Goal: Check status: Check status

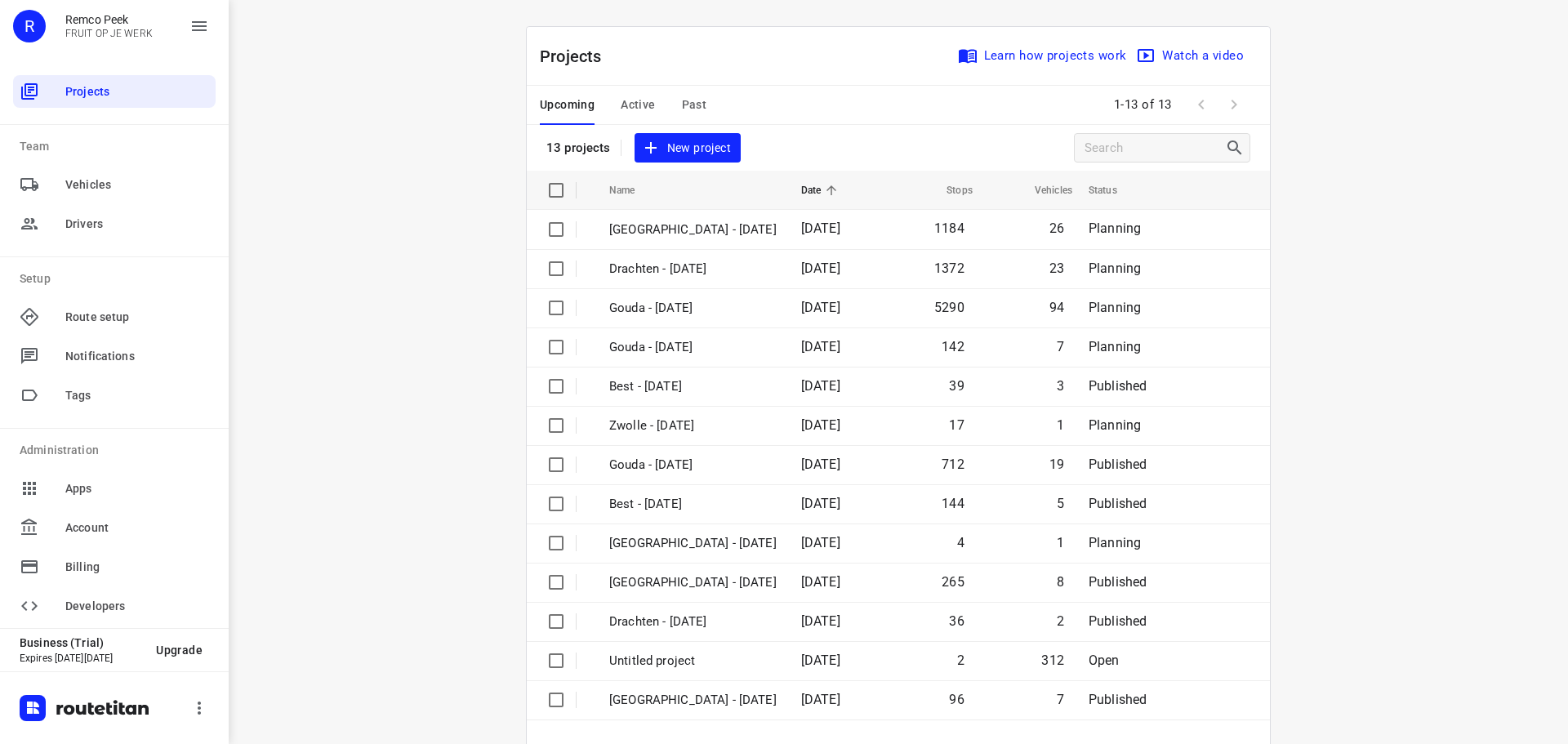
click at [672, 111] on div "Upcoming Active Past" at bounding box center [636, 105] width 193 height 40
click at [682, 108] on span "Past" at bounding box center [694, 105] width 26 height 21
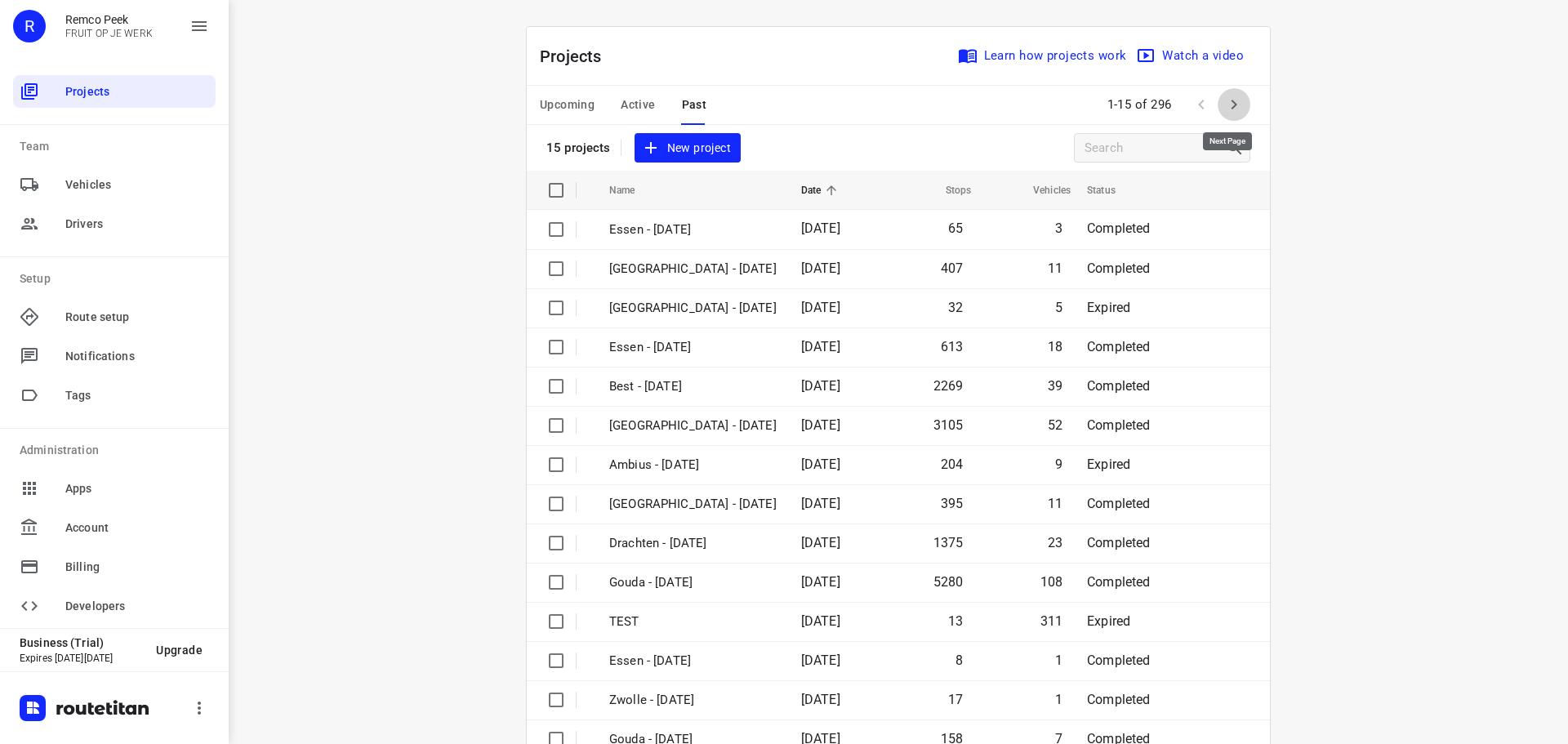
click at [1232, 103] on icon "button" at bounding box center [1234, 105] width 6 height 10
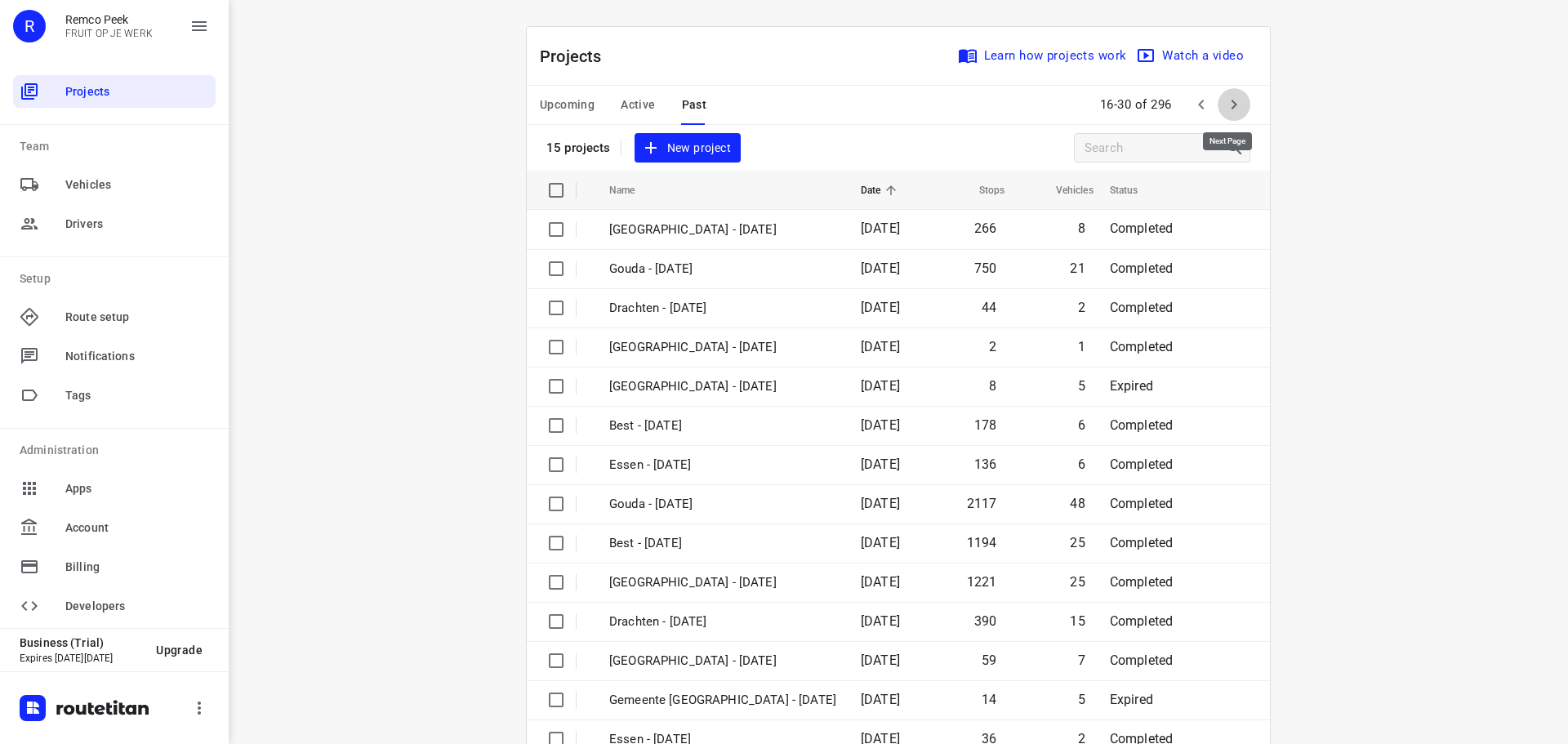
click at [1237, 104] on icon "button" at bounding box center [1234, 105] width 20 height 20
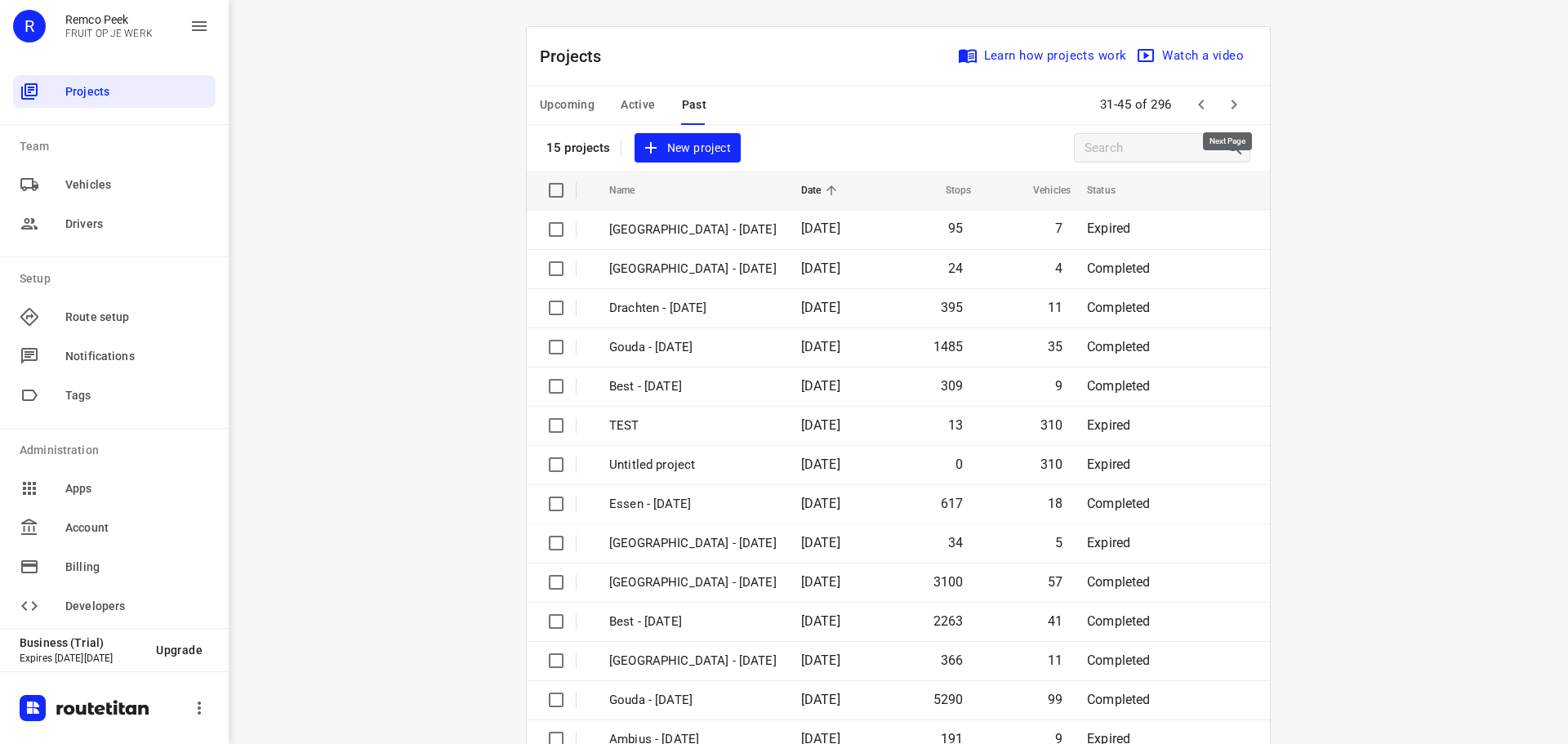
click at [1237, 104] on icon "button" at bounding box center [1234, 105] width 20 height 20
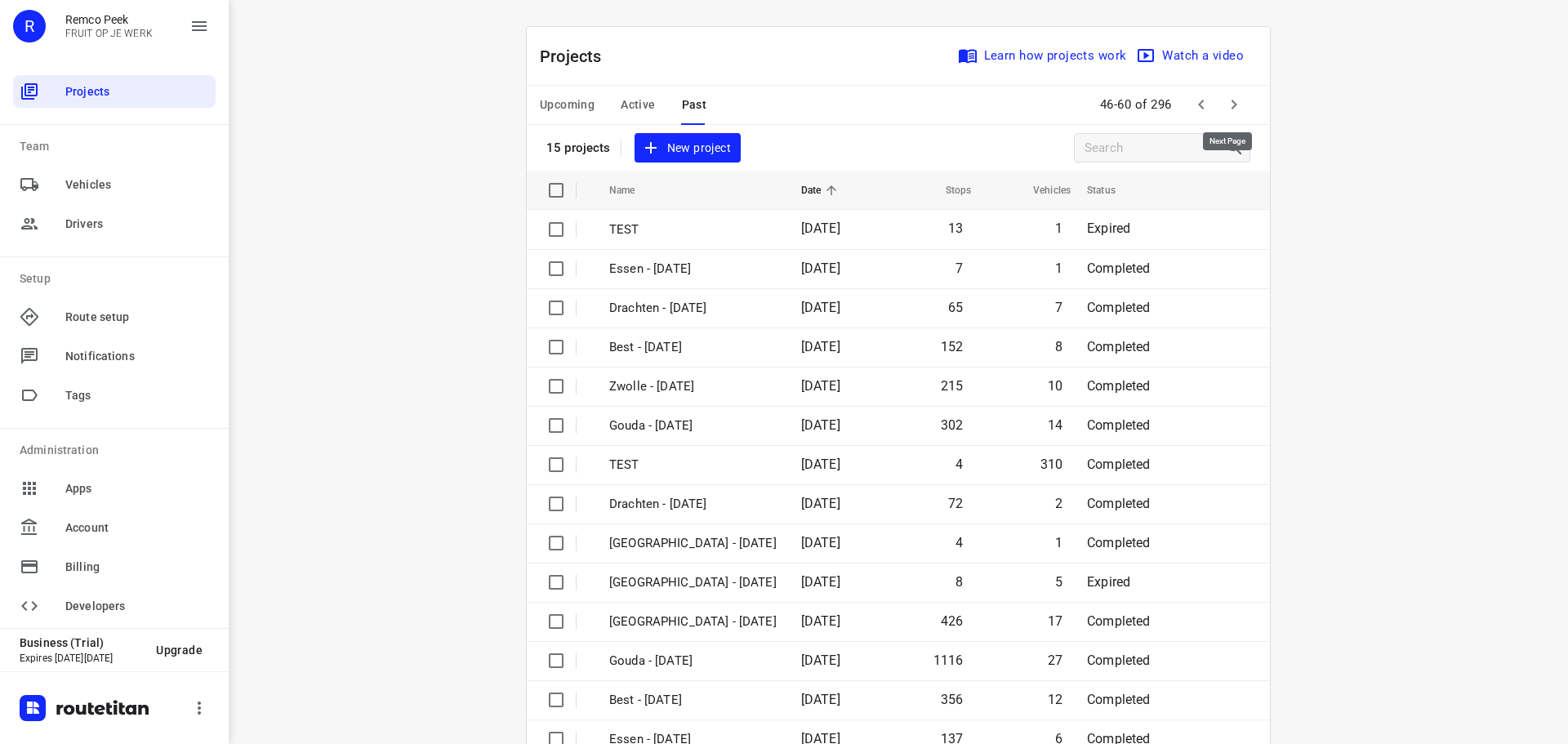
click at [1234, 104] on icon "button" at bounding box center [1234, 105] width 20 height 20
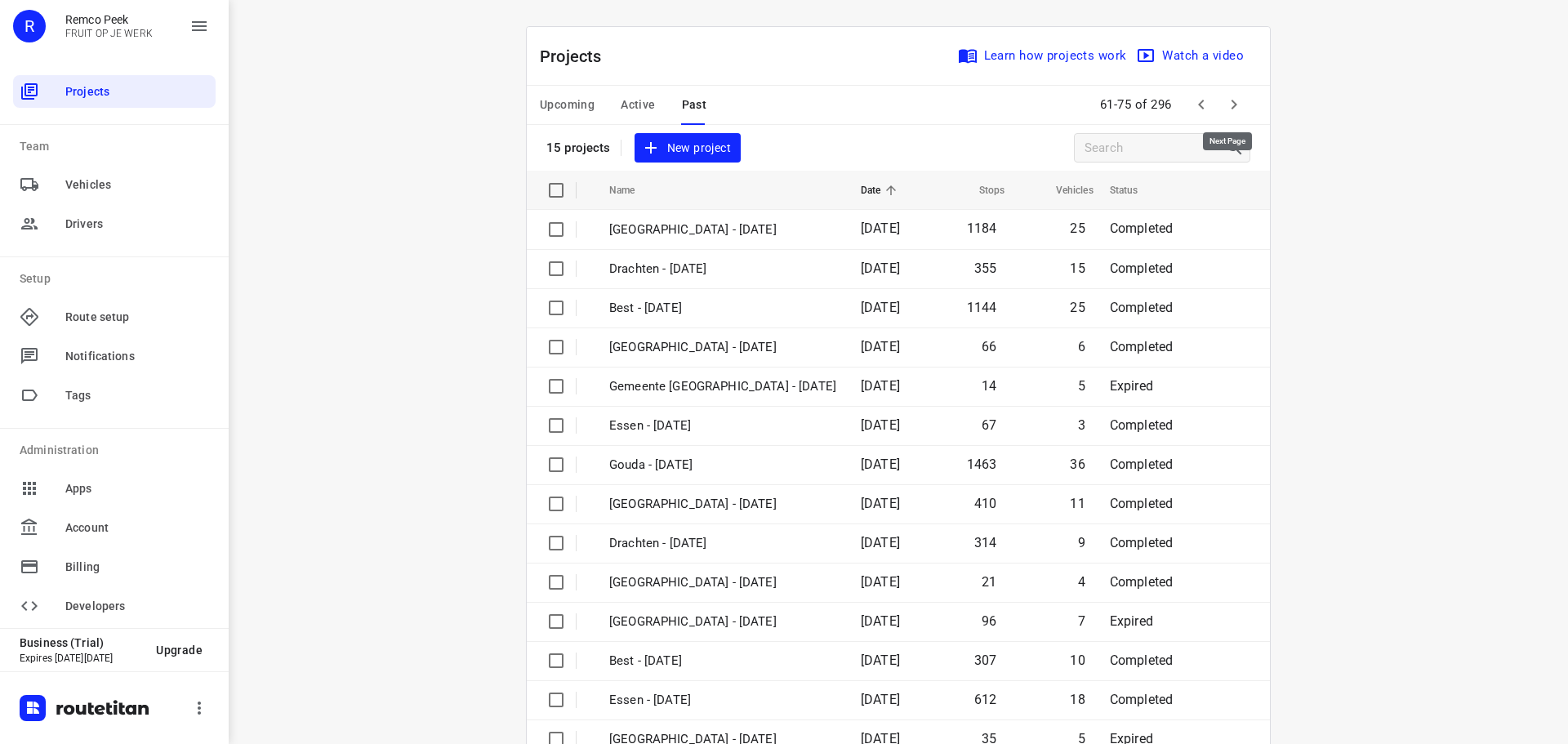
click at [1229, 108] on icon "button" at bounding box center [1234, 105] width 20 height 20
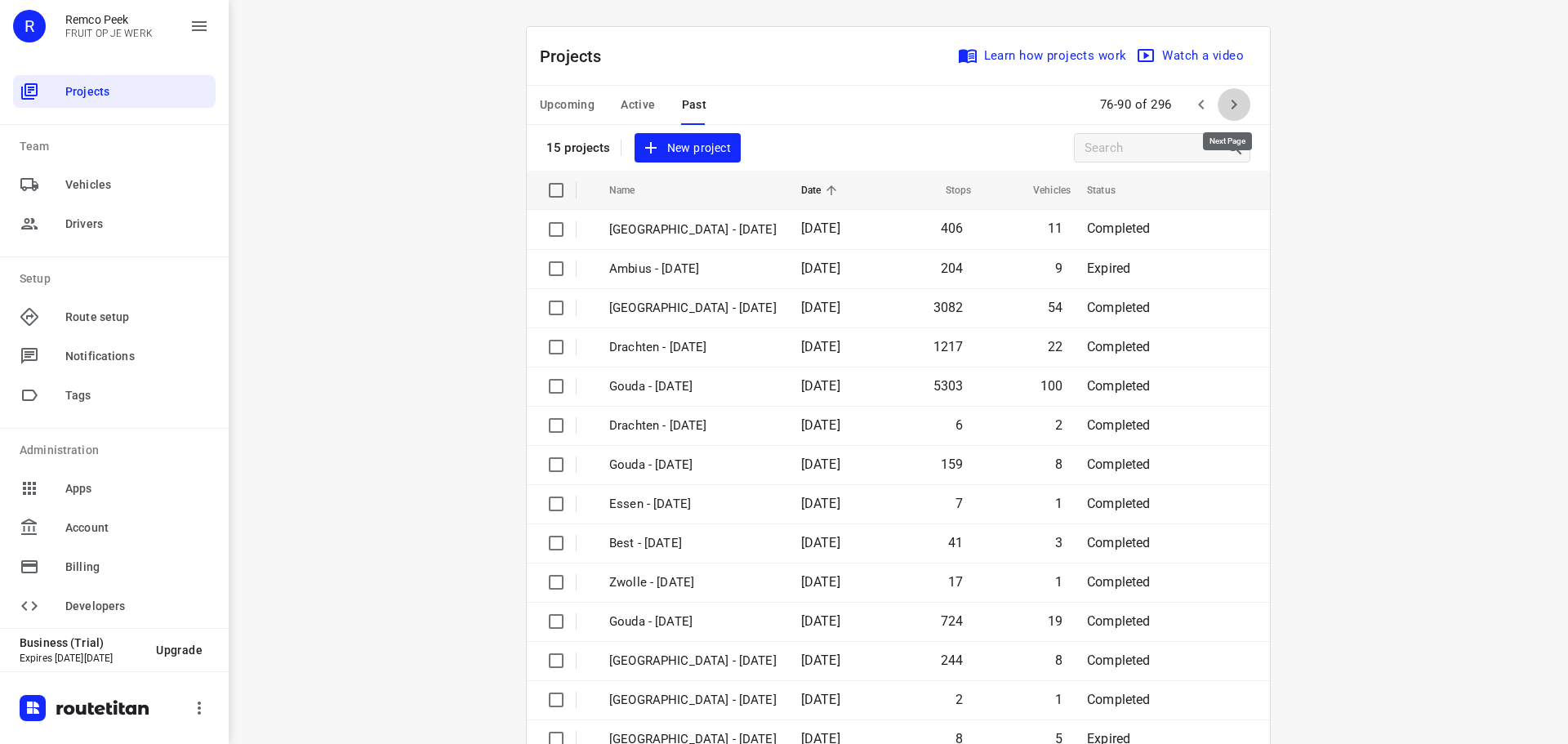
click at [1229, 108] on icon "button" at bounding box center [1234, 105] width 20 height 20
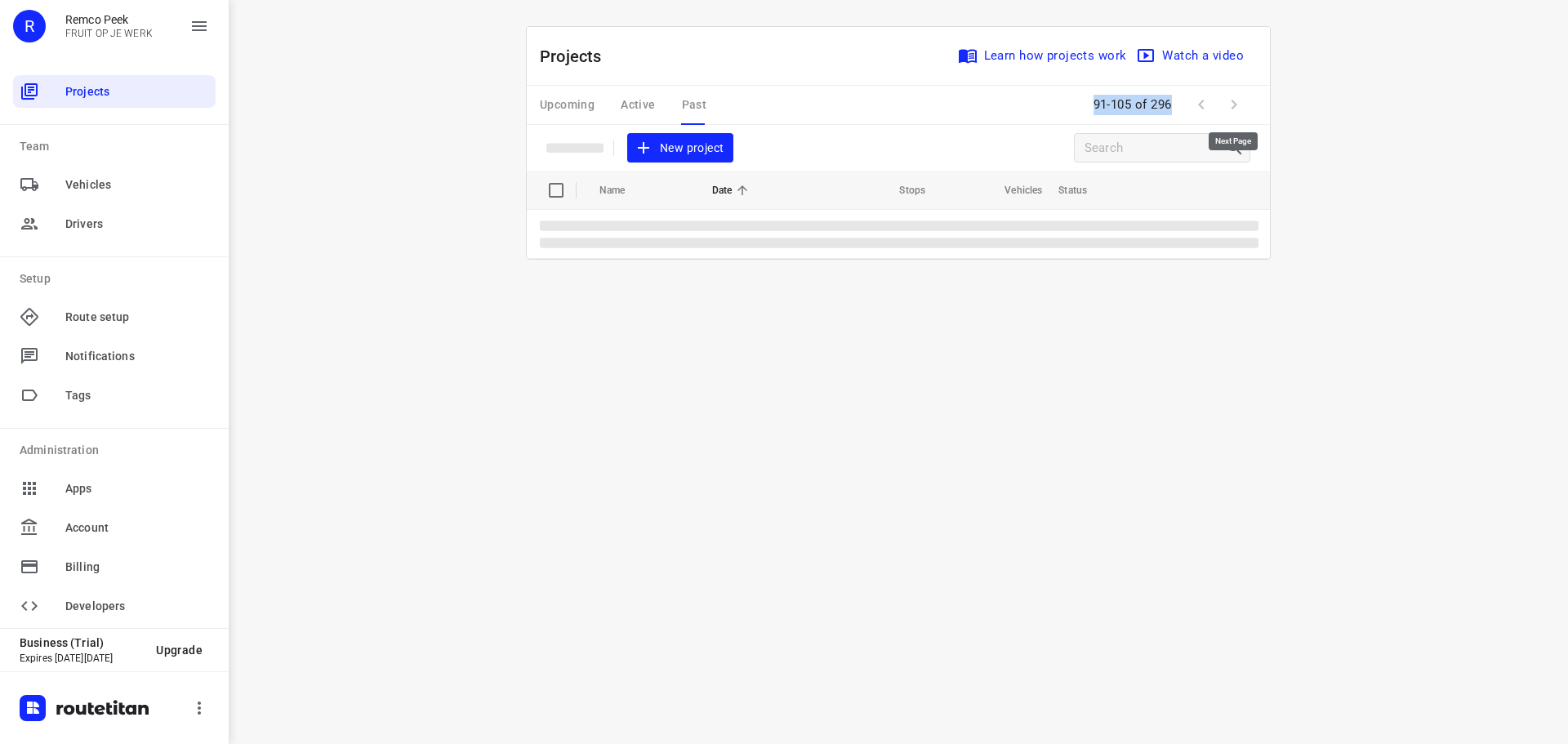
click at [1229, 108] on span at bounding box center [1234, 105] width 33 height 33
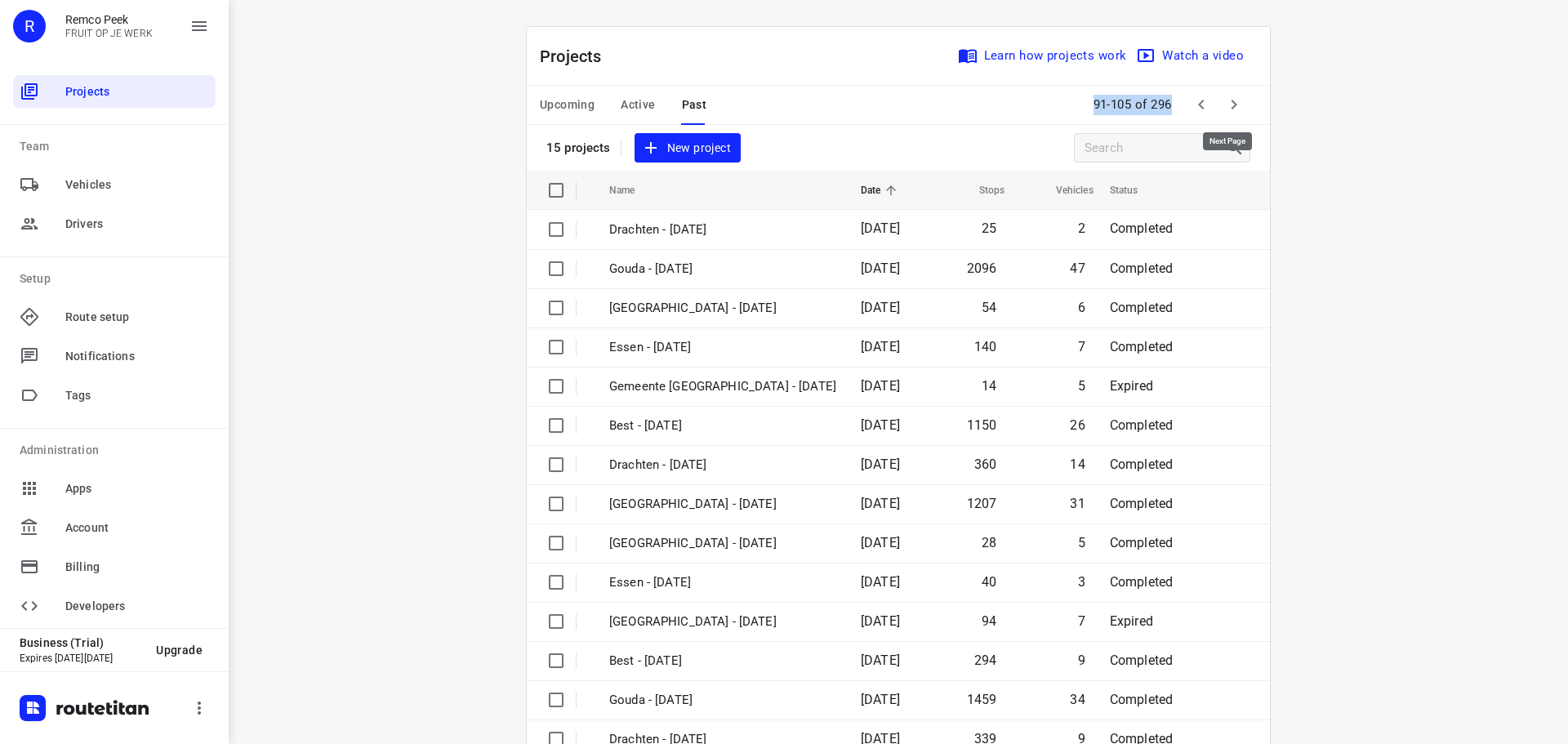
click at [1229, 108] on icon "button" at bounding box center [1234, 105] width 20 height 20
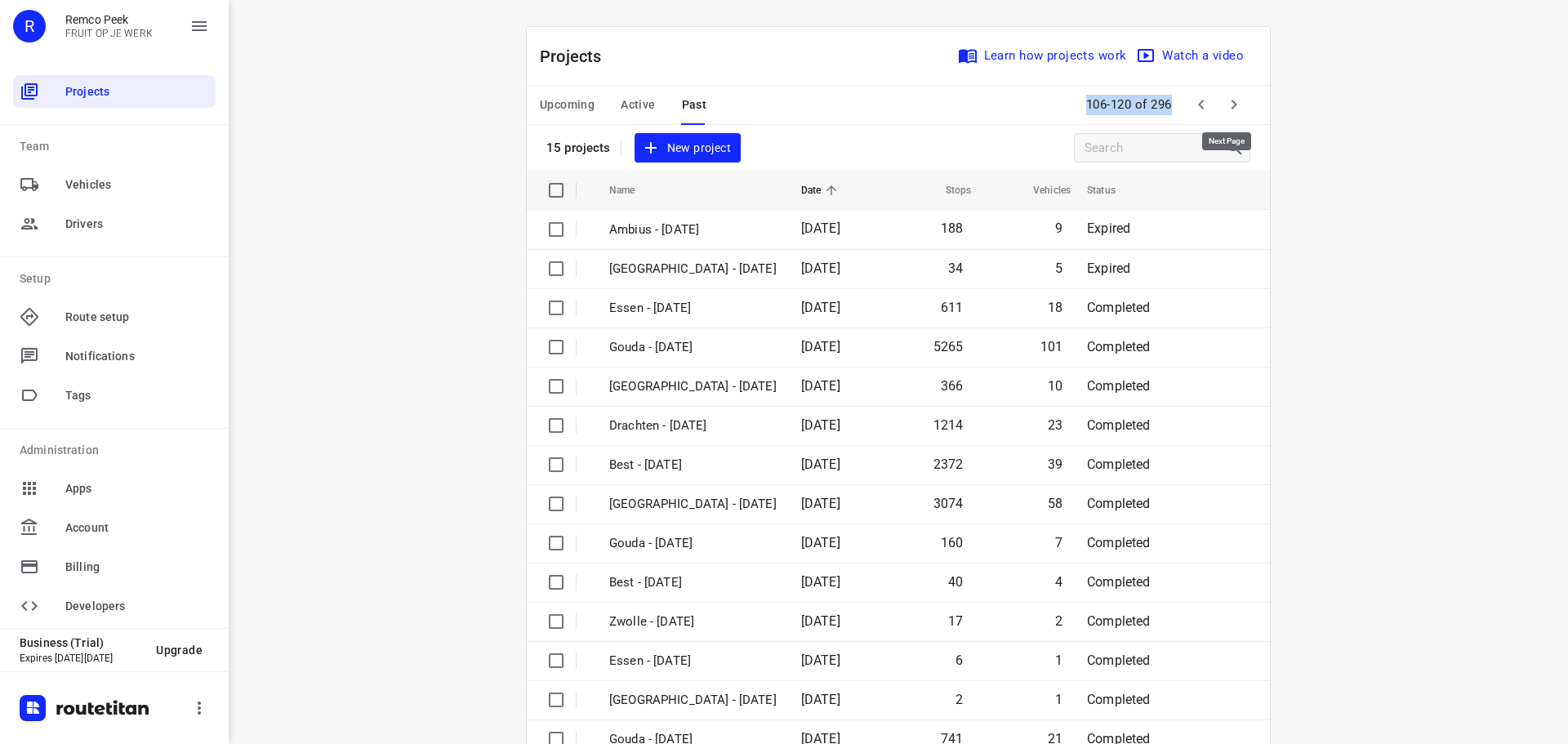
click at [1229, 108] on icon "button" at bounding box center [1234, 105] width 20 height 20
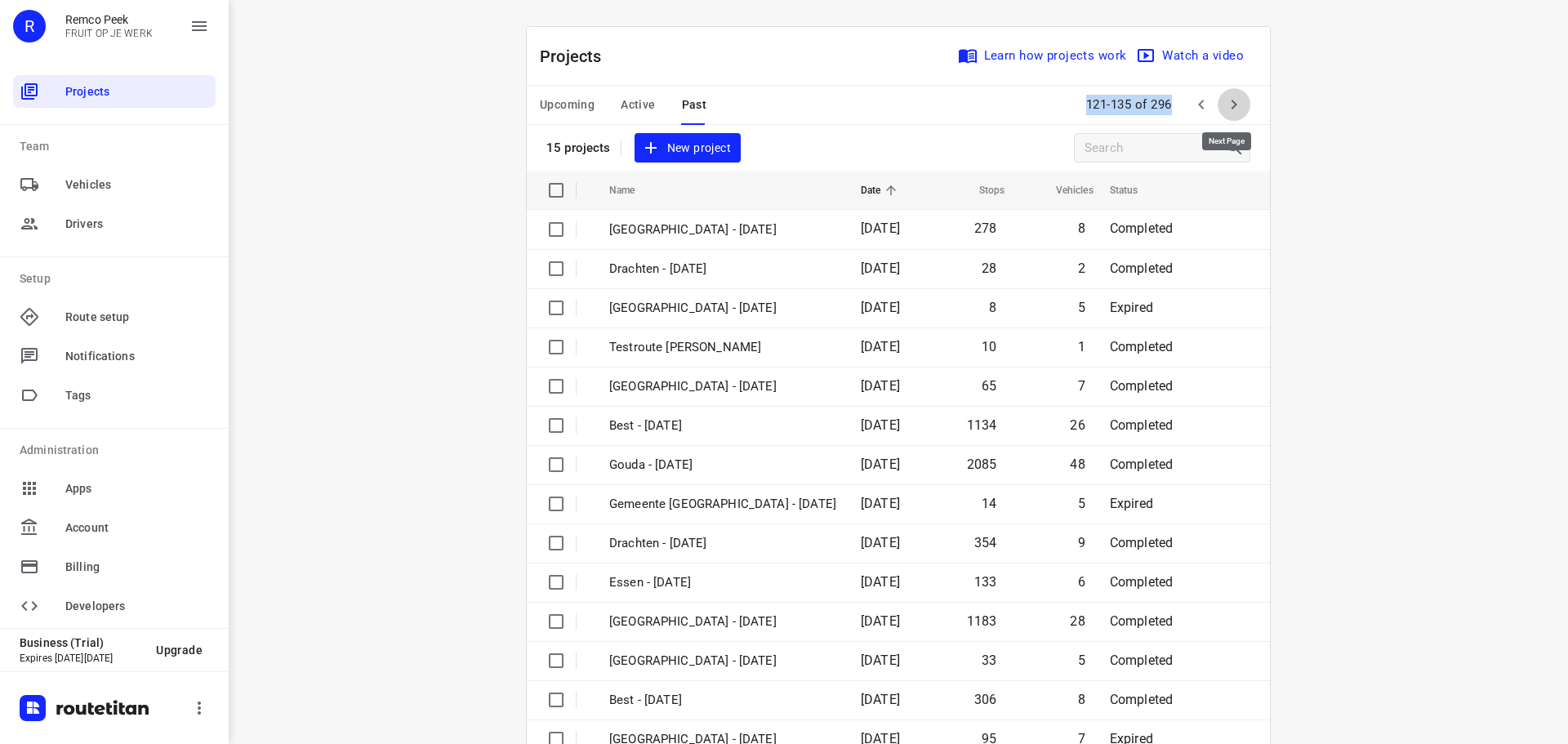
click at [1229, 108] on icon "button" at bounding box center [1234, 105] width 20 height 20
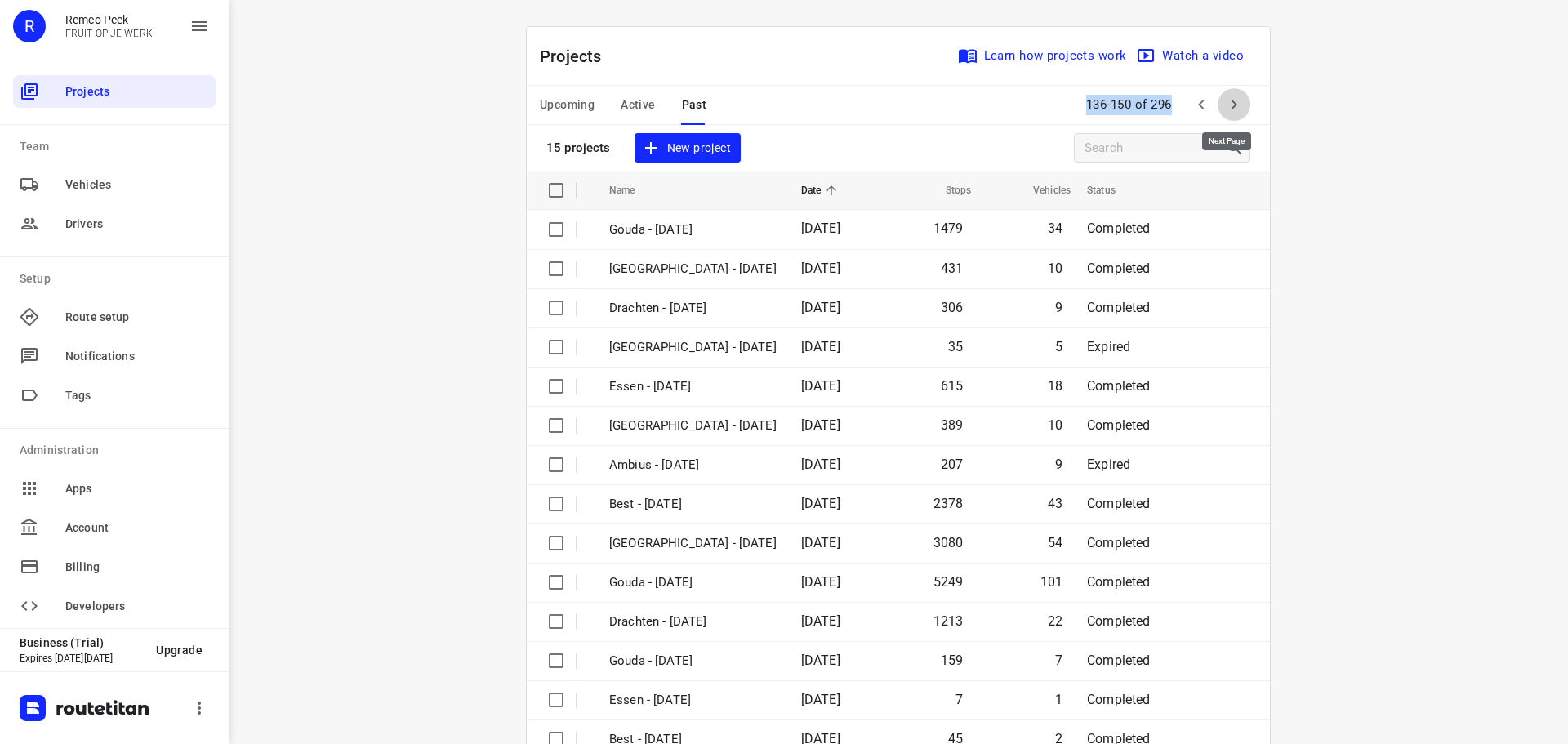
click at [1229, 108] on icon "button" at bounding box center [1234, 105] width 20 height 20
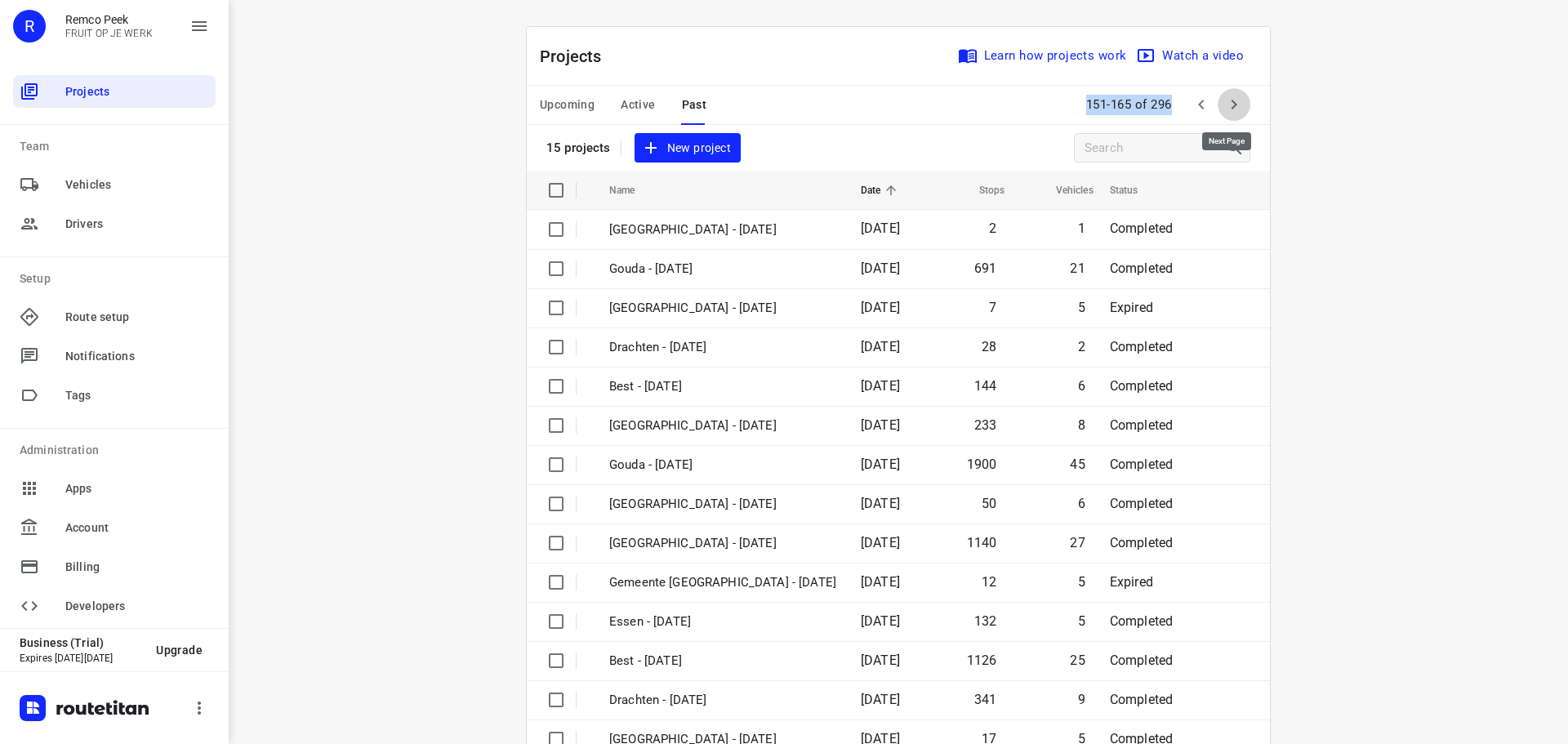
click at [1227, 106] on icon "button" at bounding box center [1234, 105] width 20 height 20
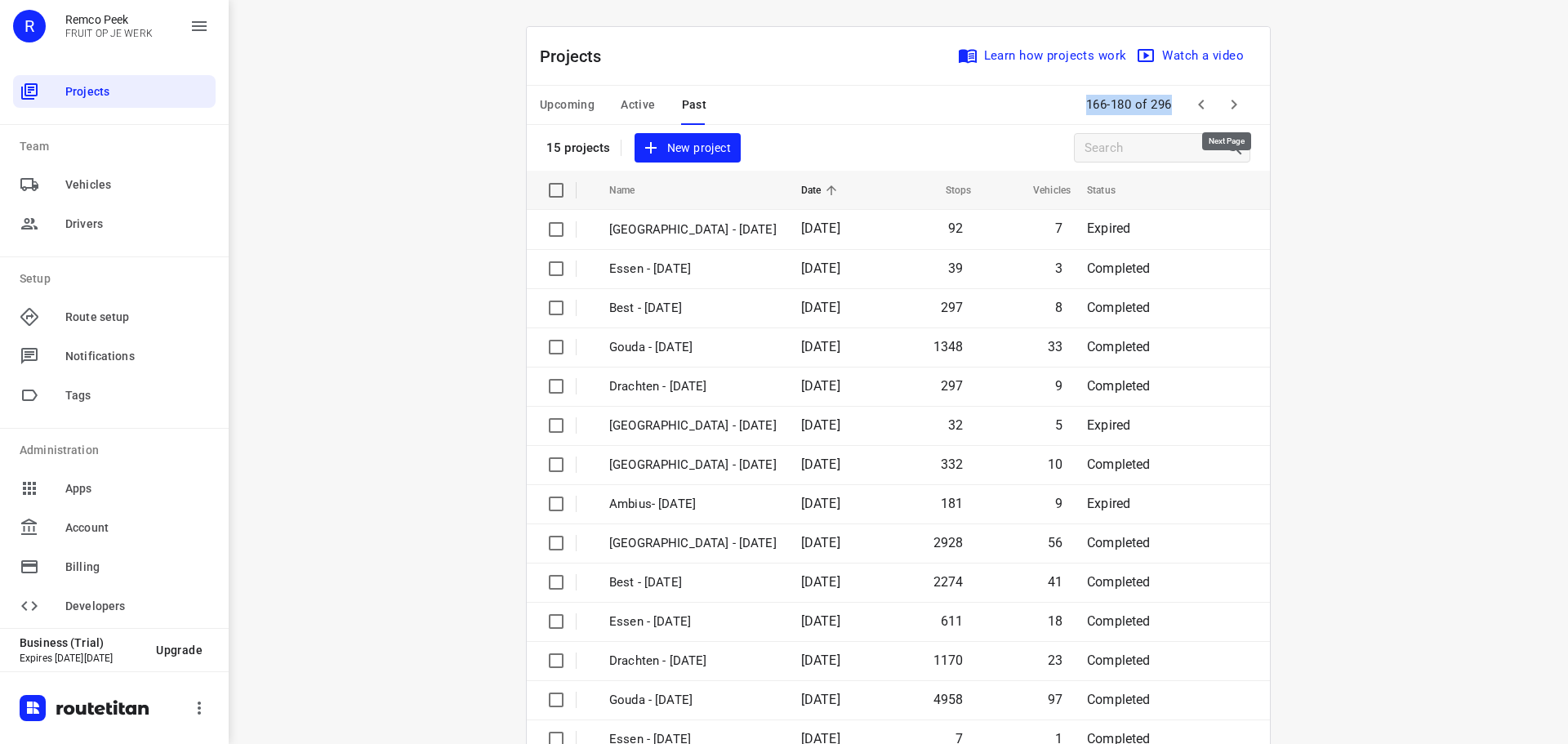
click at [1227, 106] on icon "button" at bounding box center [1234, 105] width 20 height 20
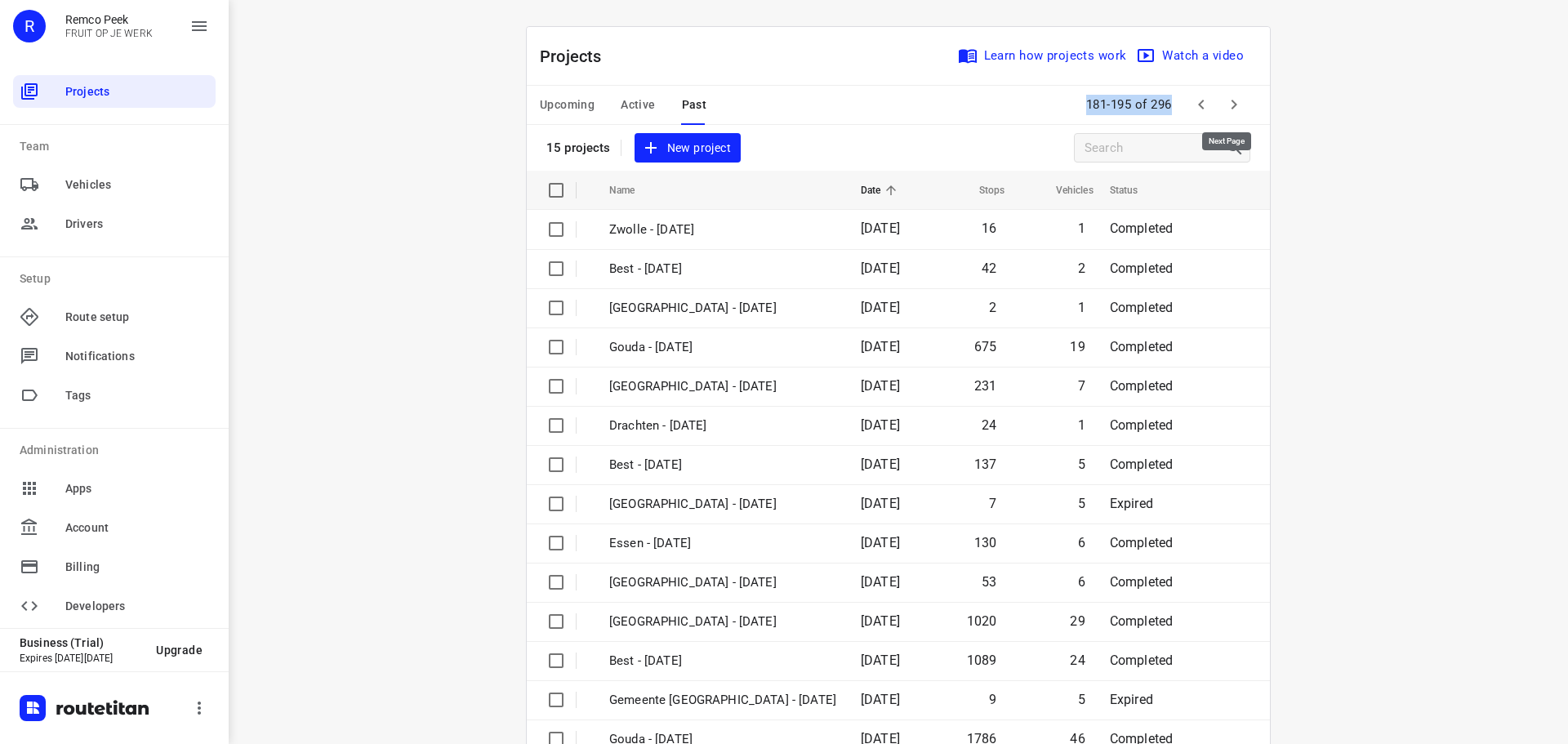
click at [1227, 106] on icon "button" at bounding box center [1234, 105] width 20 height 20
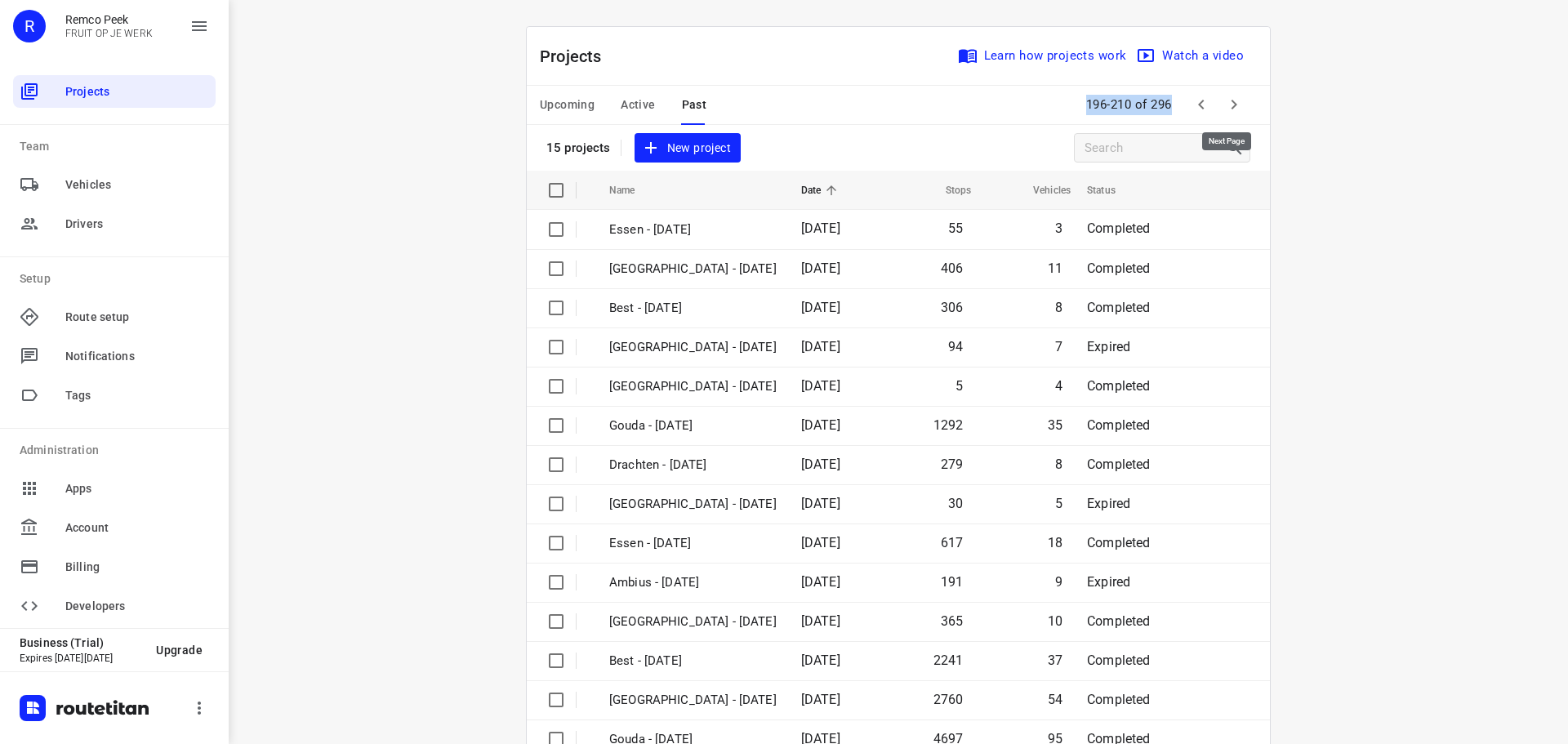
click at [1227, 106] on icon "button" at bounding box center [1234, 105] width 20 height 20
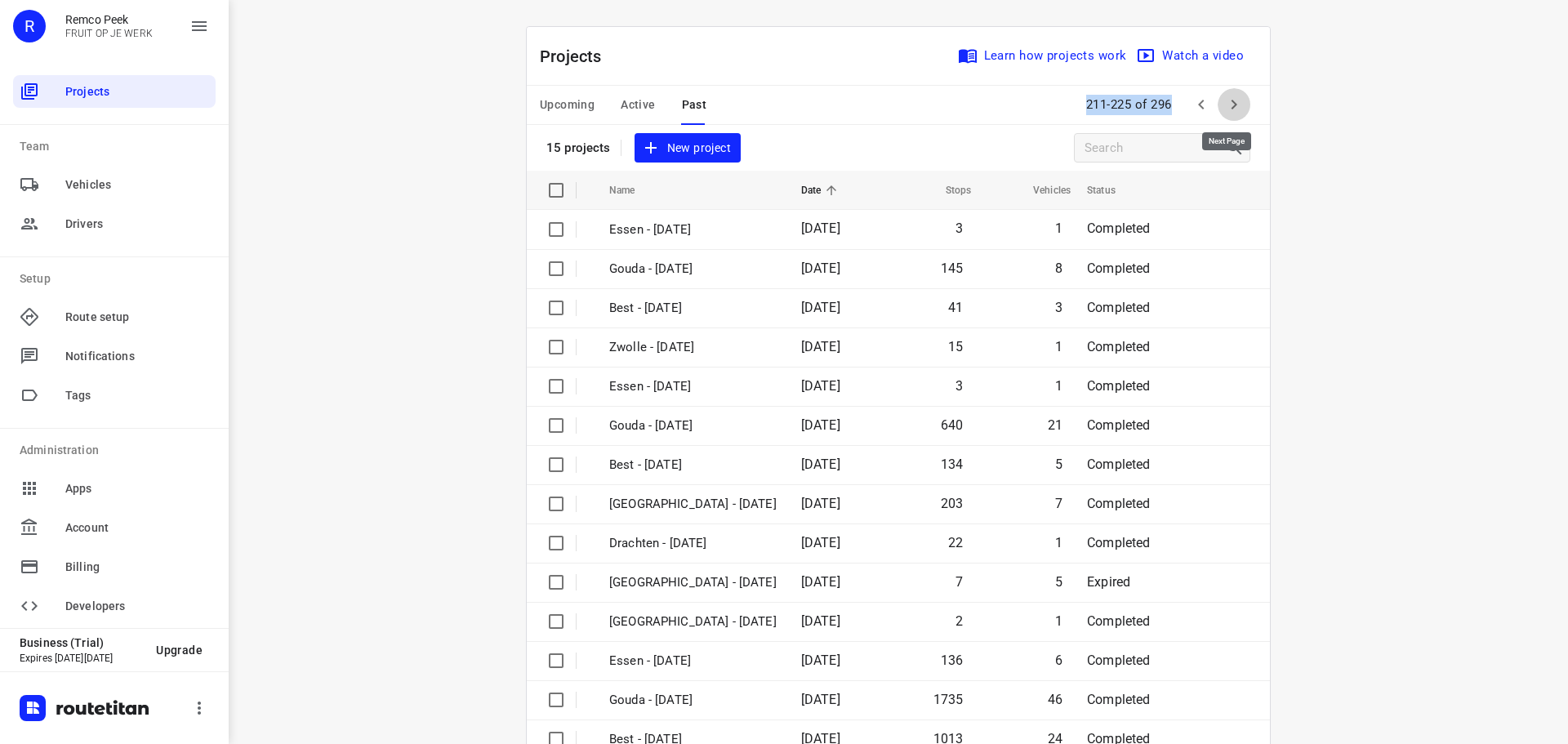
click at [1227, 106] on icon "button" at bounding box center [1234, 105] width 20 height 20
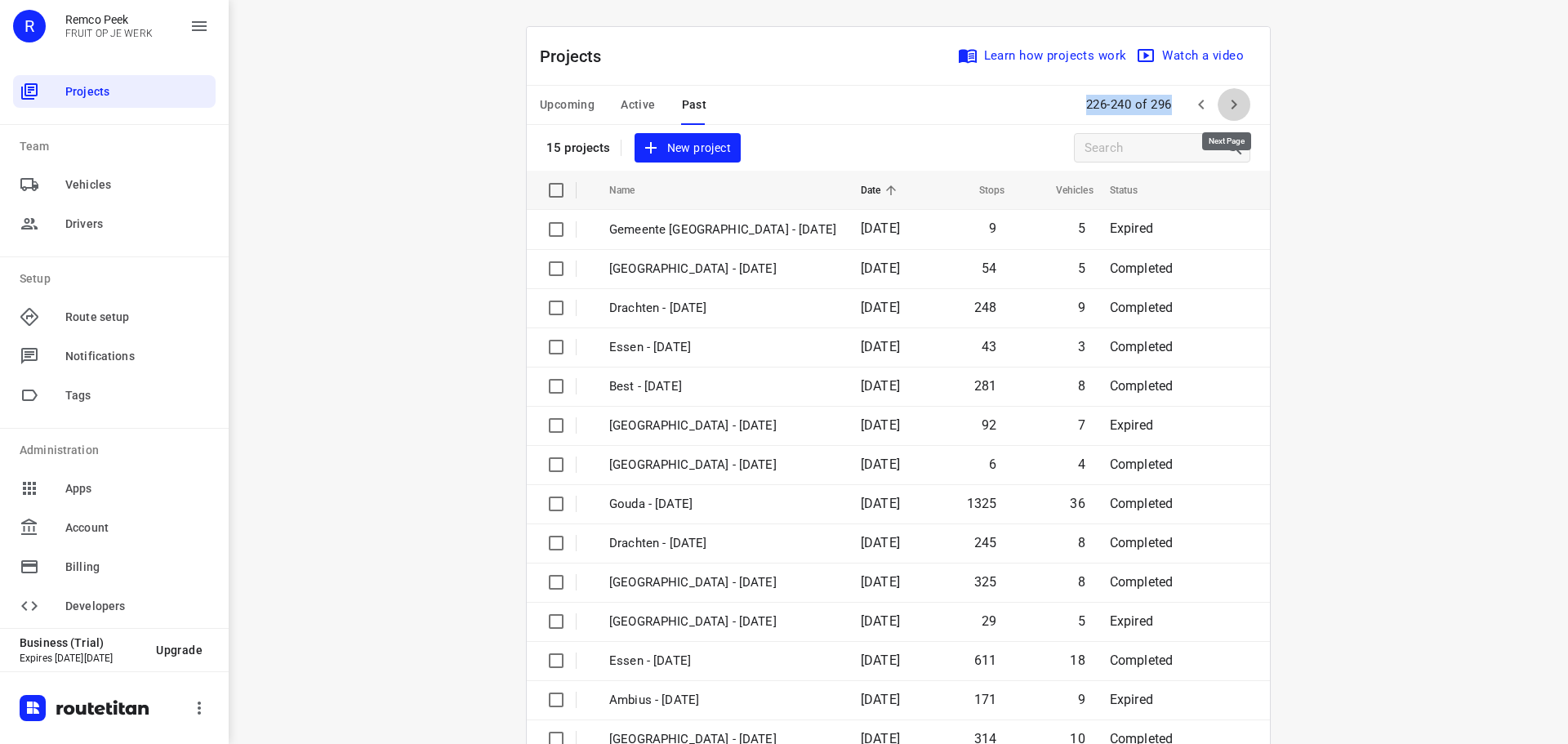
click at [1218, 98] on button "button" at bounding box center [1234, 105] width 33 height 33
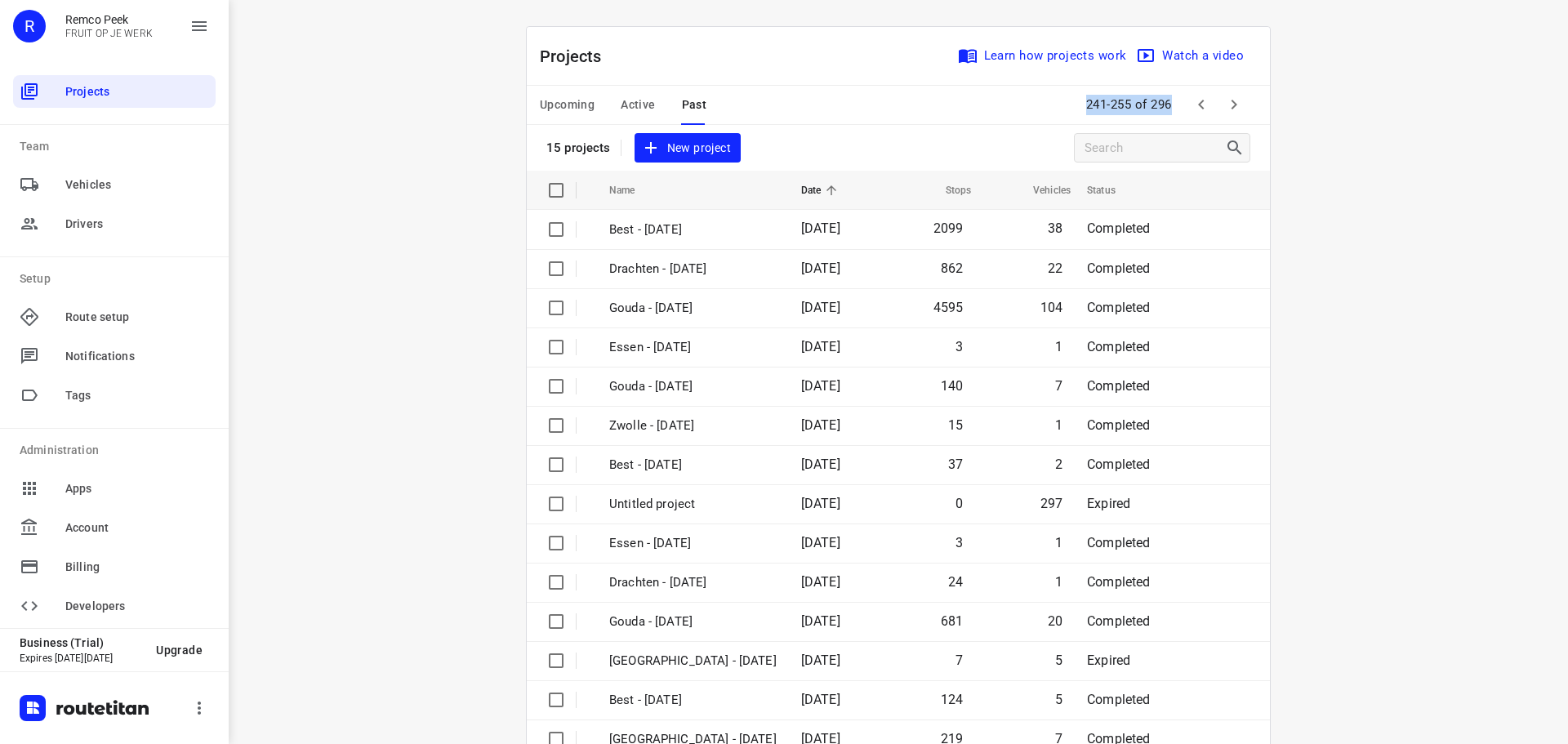
click at [1199, 98] on icon "button" at bounding box center [1202, 105] width 20 height 20
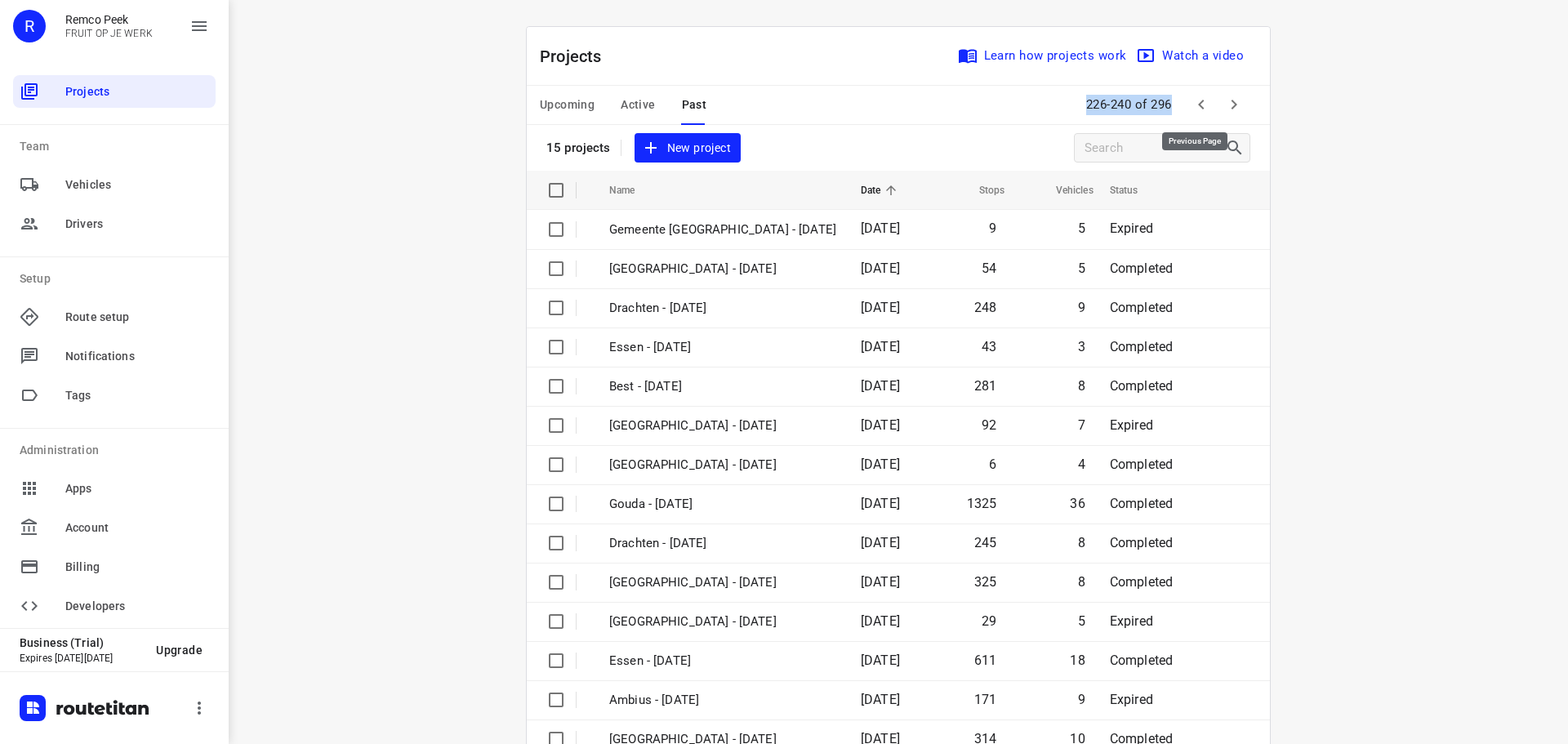
click at [1198, 98] on icon "button" at bounding box center [1202, 105] width 20 height 20
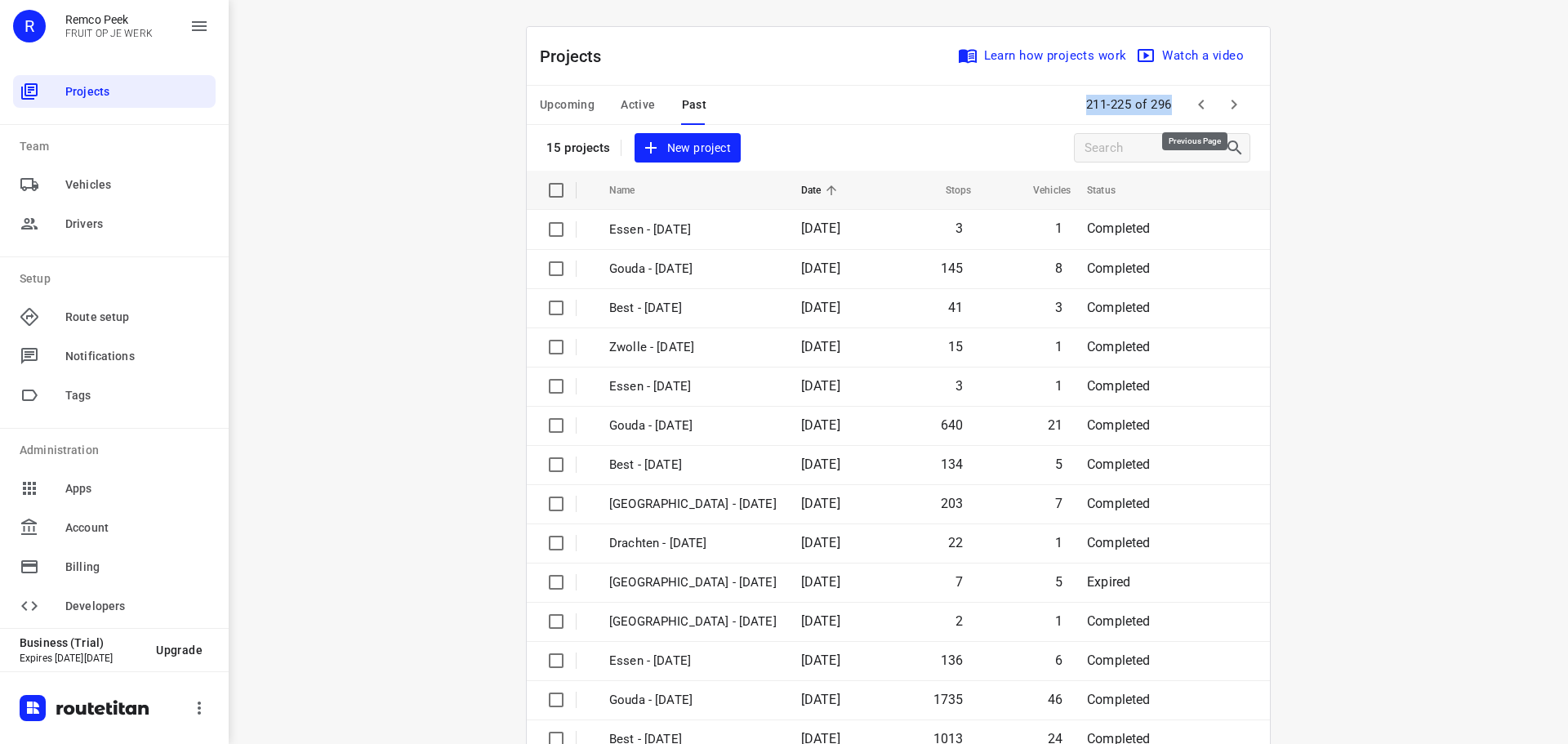
click at [1198, 98] on icon "button" at bounding box center [1202, 105] width 20 height 20
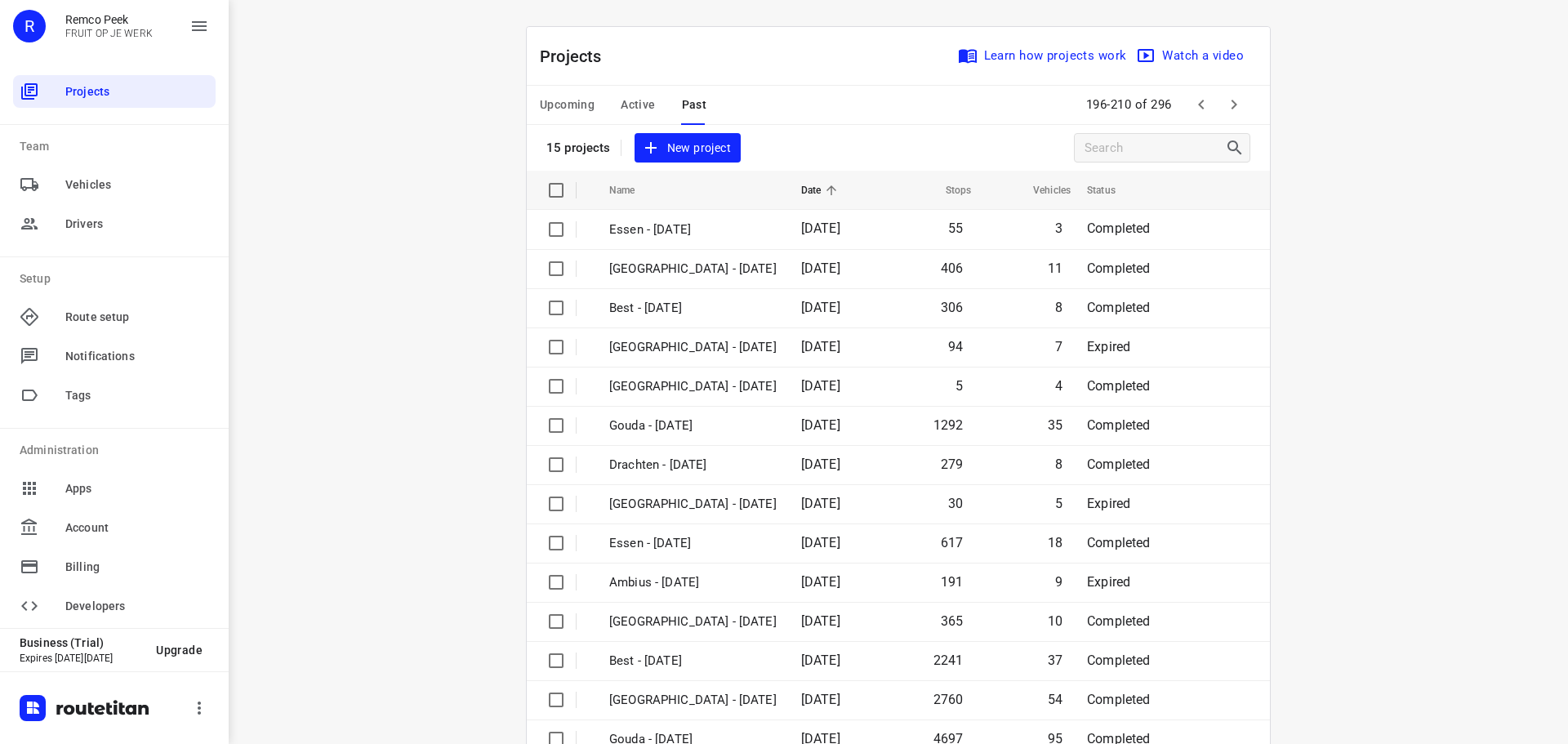
click at [387, 400] on div "i © 2025 Routetitan , © Stadia Maps , © OpenMapTiles © OpenStreetMap contributo…" at bounding box center [898, 372] width 1340 height 744
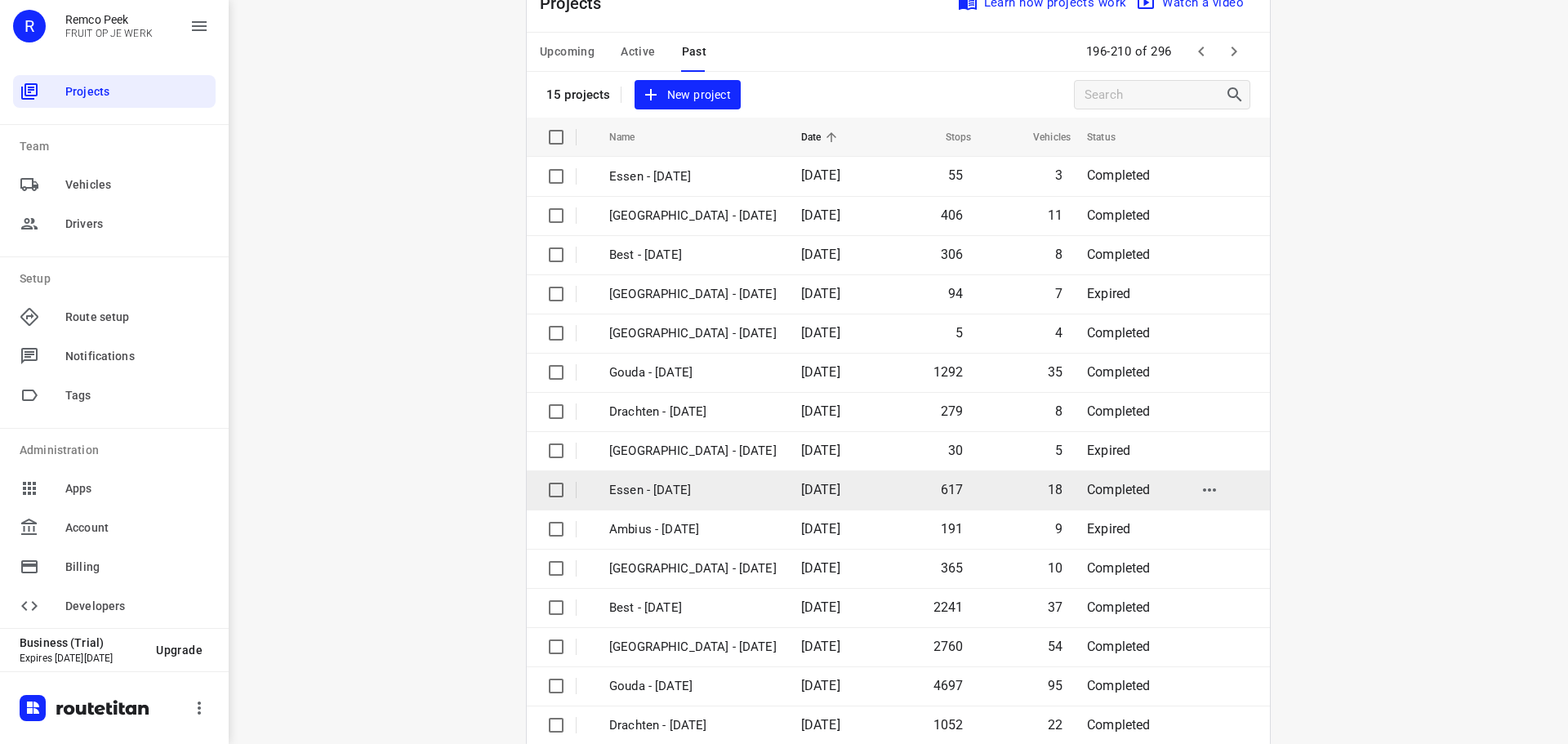
scroll to position [82, 0]
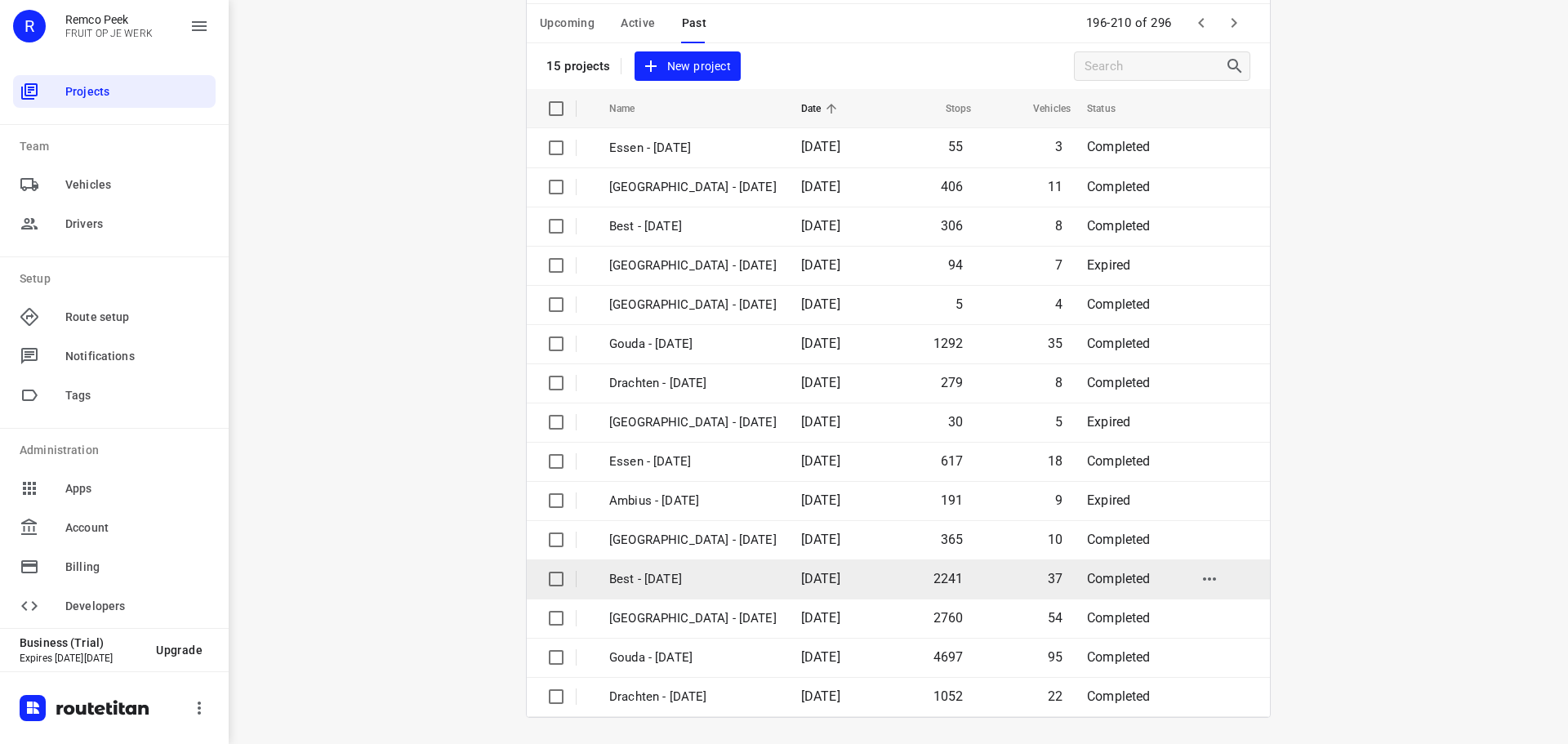
click at [665, 589] on td "Best - [DATE]" at bounding box center [690, 579] width 195 height 40
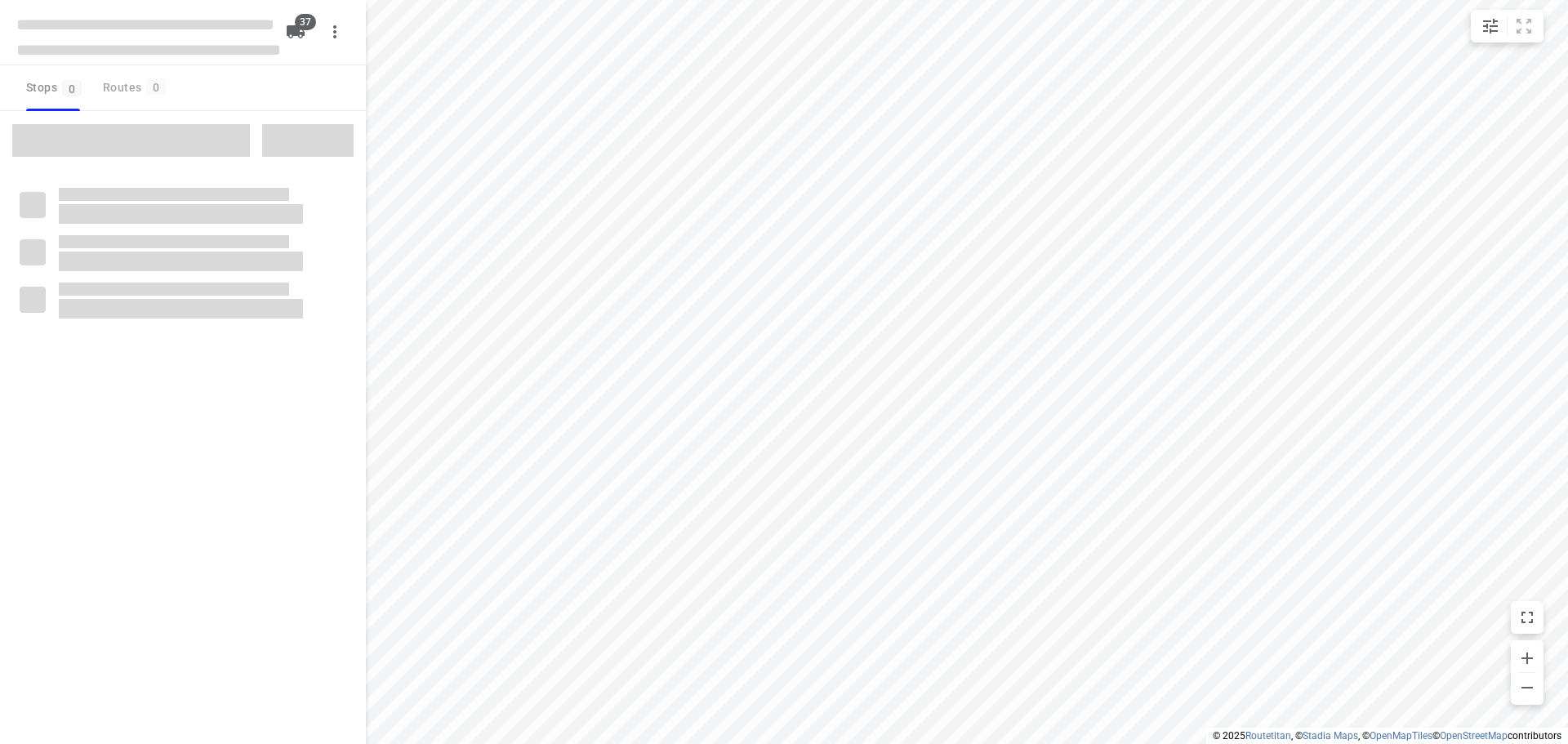
type input "distance"
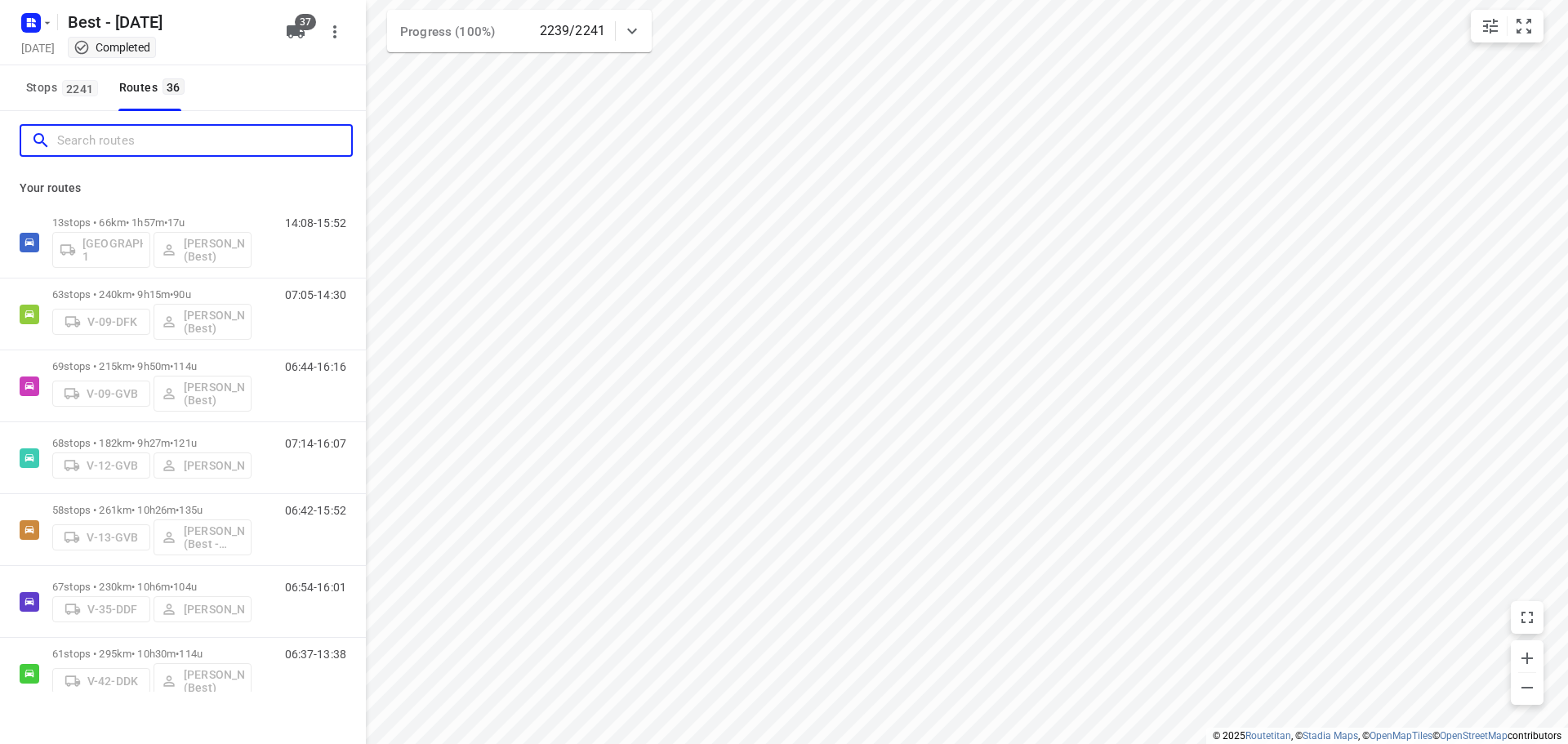
click at [258, 134] on input "Search routes" at bounding box center [204, 141] width 294 height 26
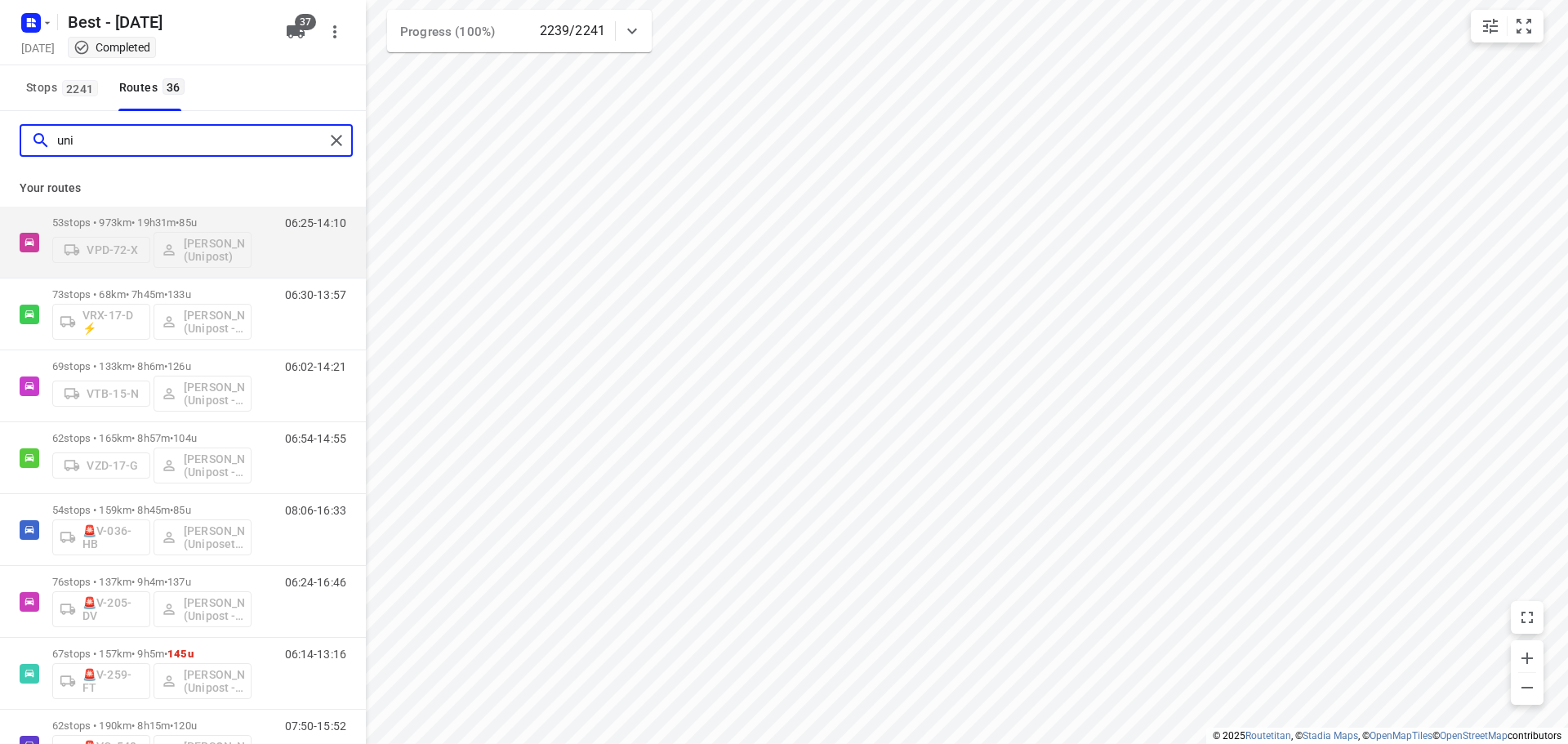
drag, startPoint x: 114, startPoint y: 130, endPoint x: -4, endPoint y: 115, distance: 118.9
click at [0, 115] on html "i © 2025 Routetitan , © Stadia Maps , © OpenMapTiles © OpenStreetMap contributo…" at bounding box center [784, 372] width 1568 height 744
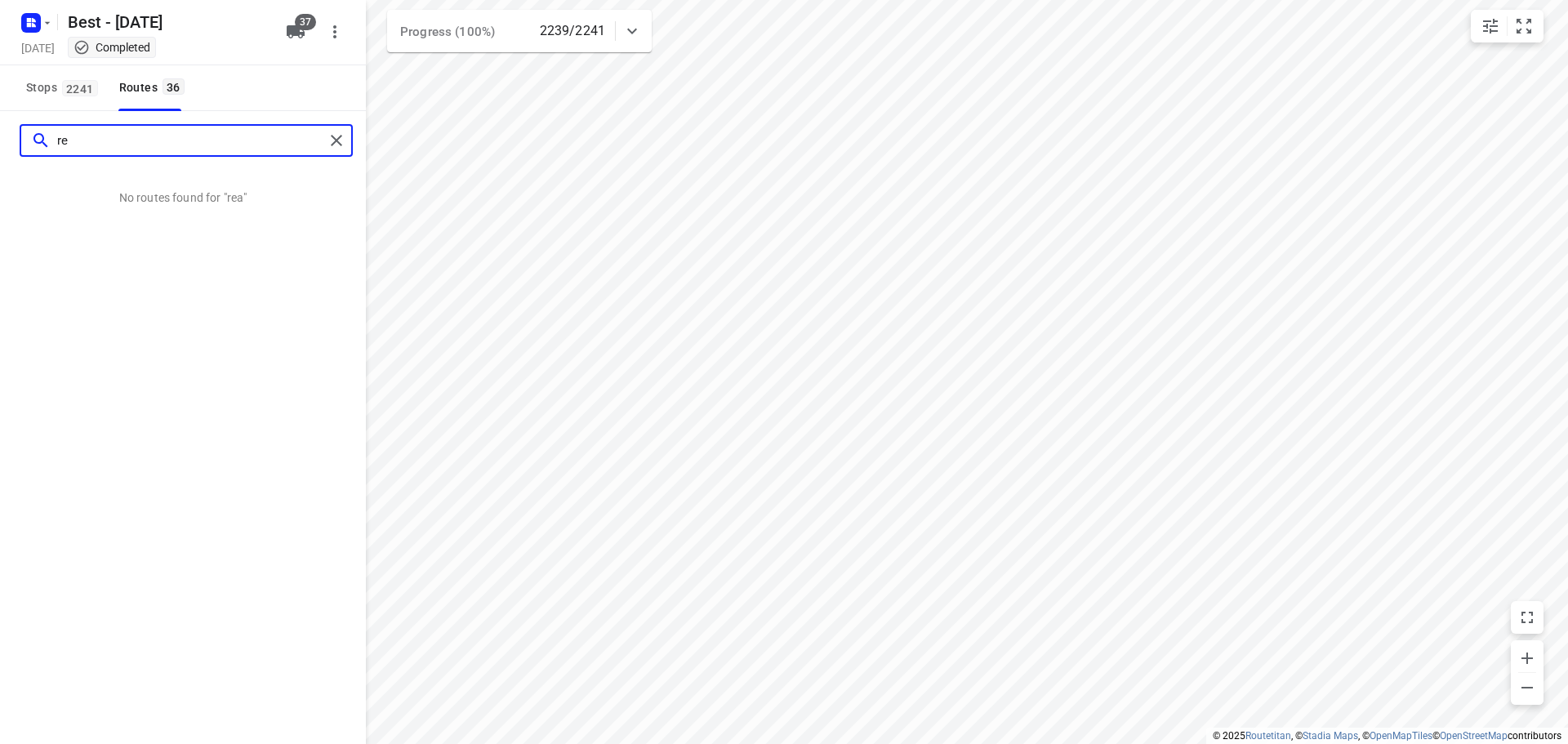
type input "r"
type input "d"
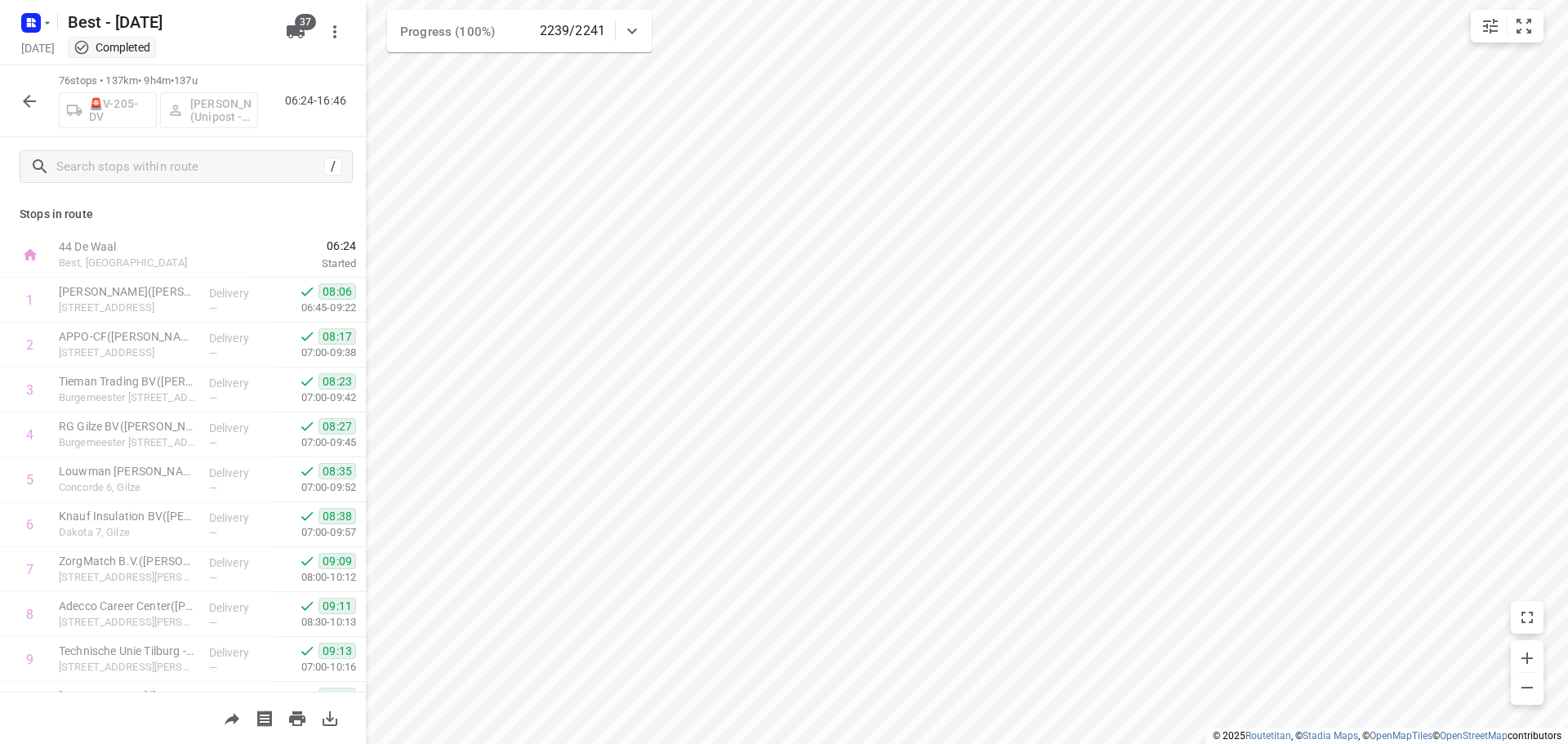
click at [28, 91] on icon "button" at bounding box center [30, 101] width 20 height 20
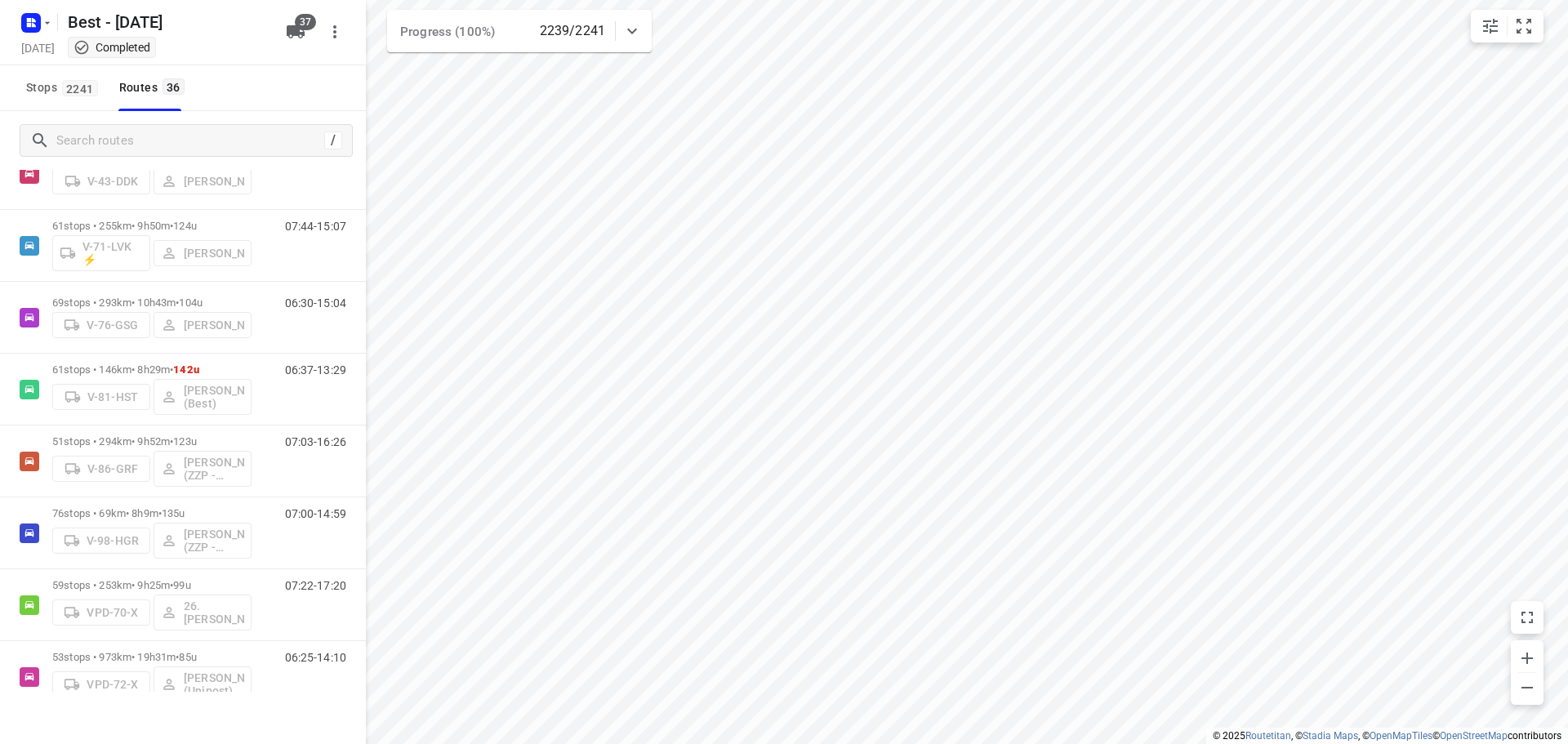
scroll to position [673, 0]
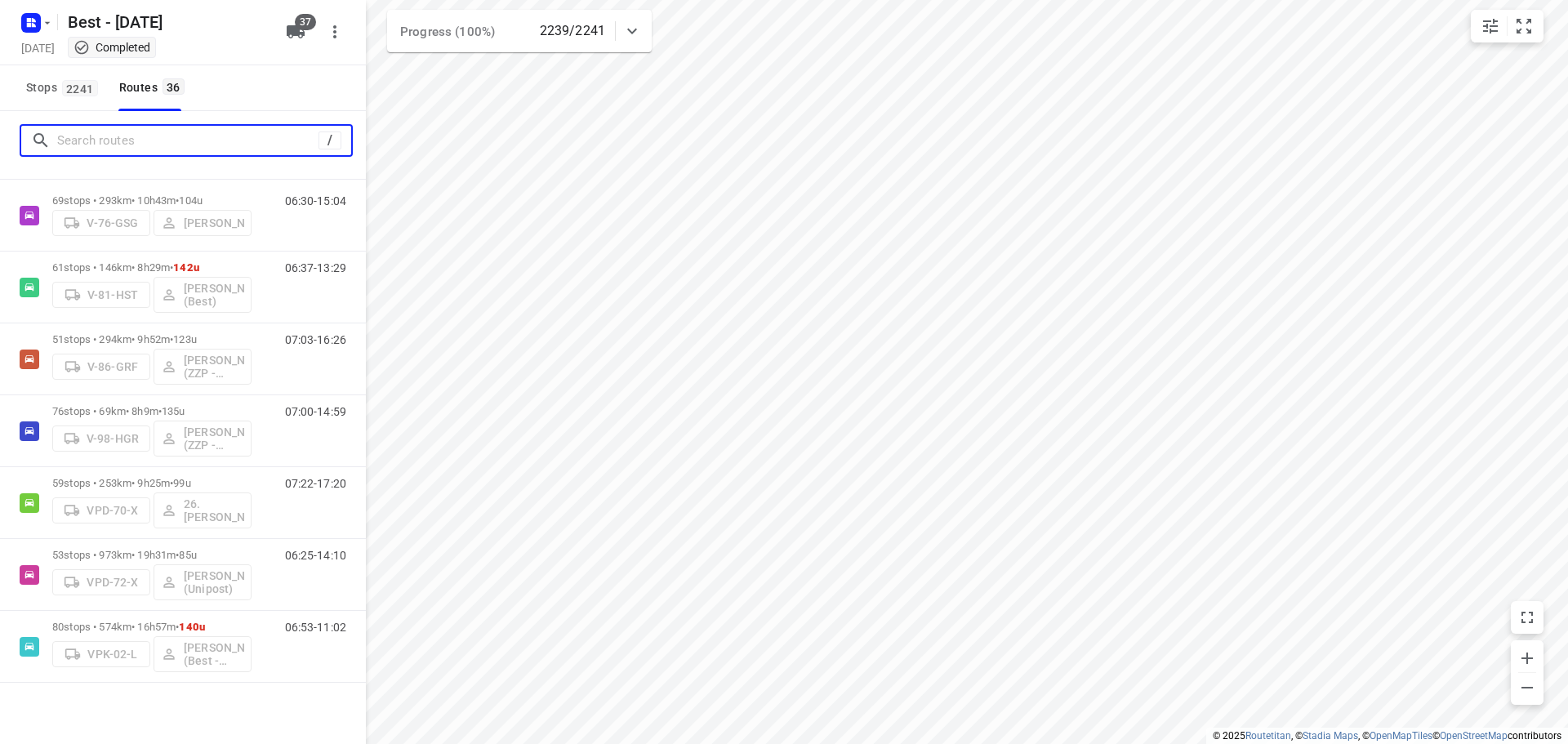
click at [188, 149] on input "Search routes" at bounding box center [187, 141] width 261 height 26
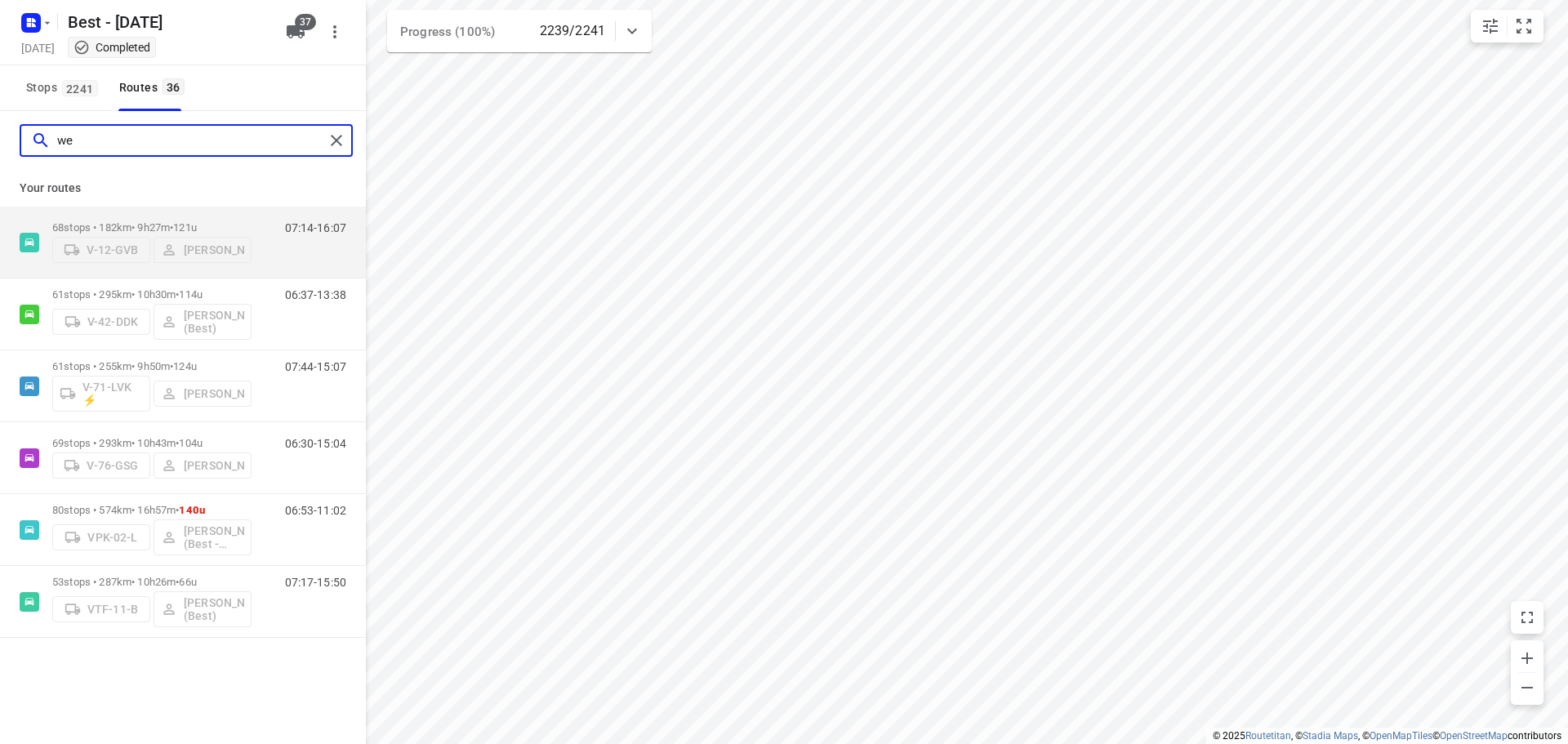
scroll to position [0, 0]
type input "wes"
